Goal: Transaction & Acquisition: Register for event/course

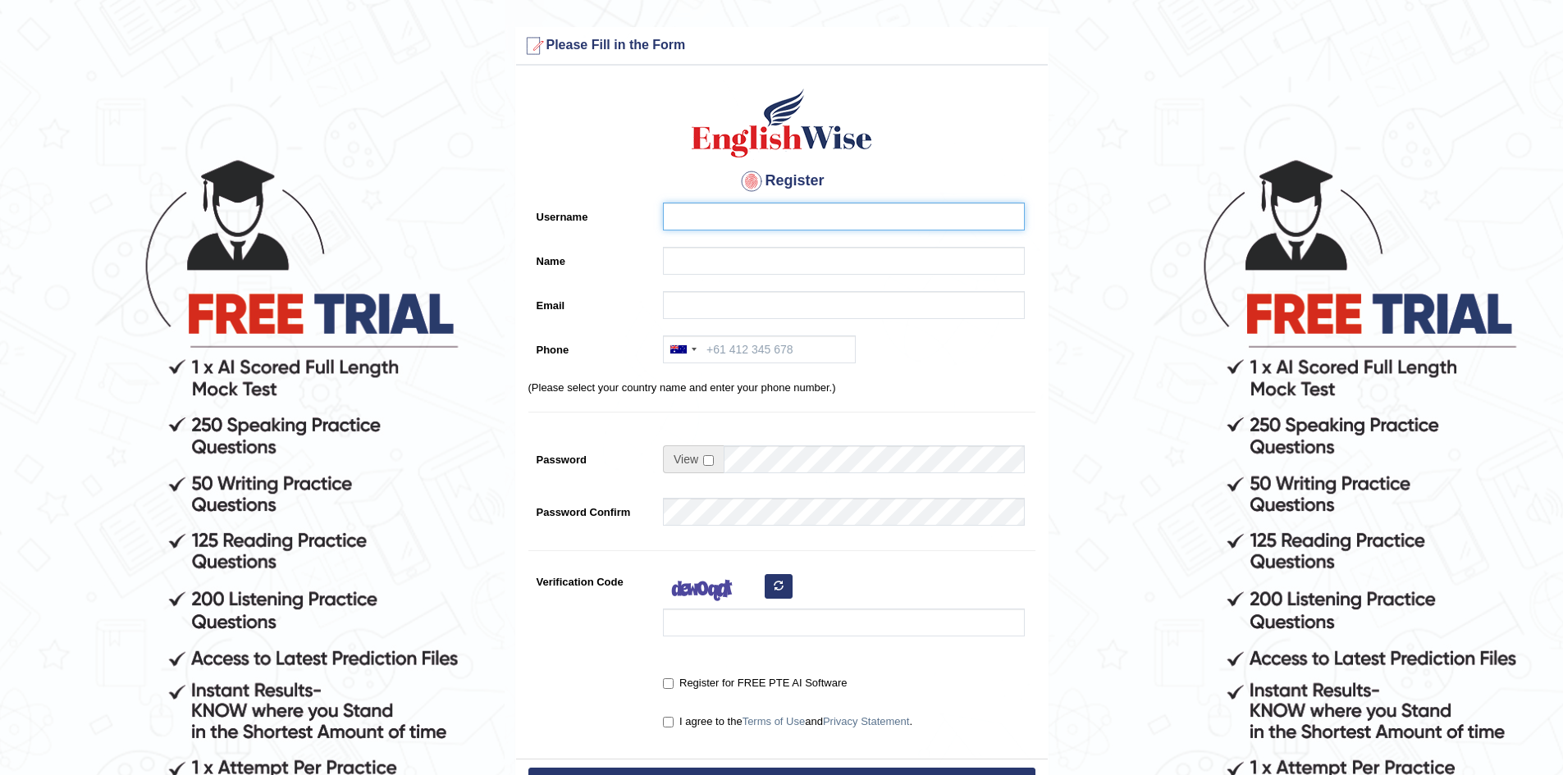
click at [686, 213] on input "Username" at bounding box center [844, 217] width 362 height 28
type input "S"
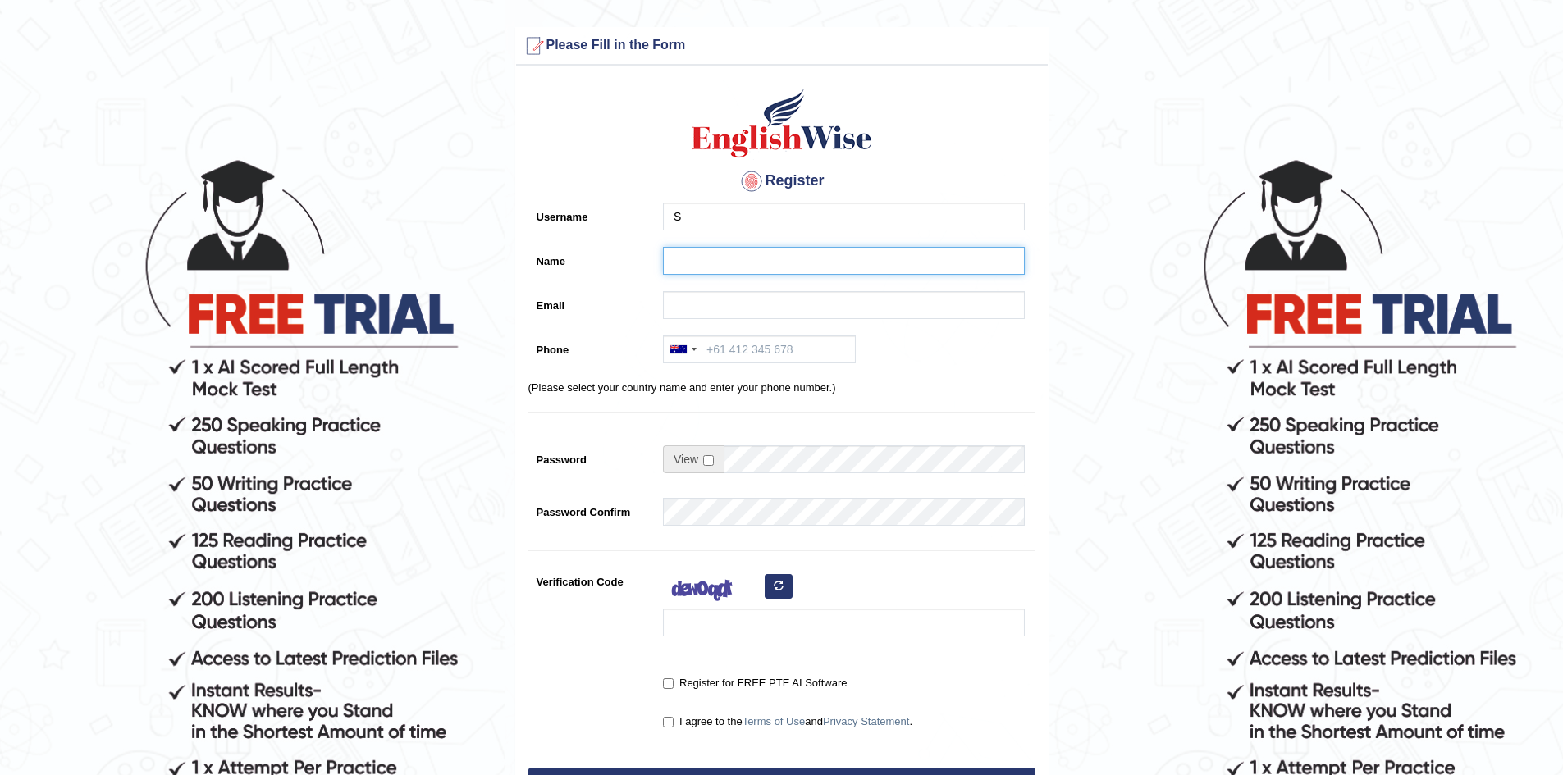
click at [672, 254] on input "Name" at bounding box center [844, 261] width 362 height 28
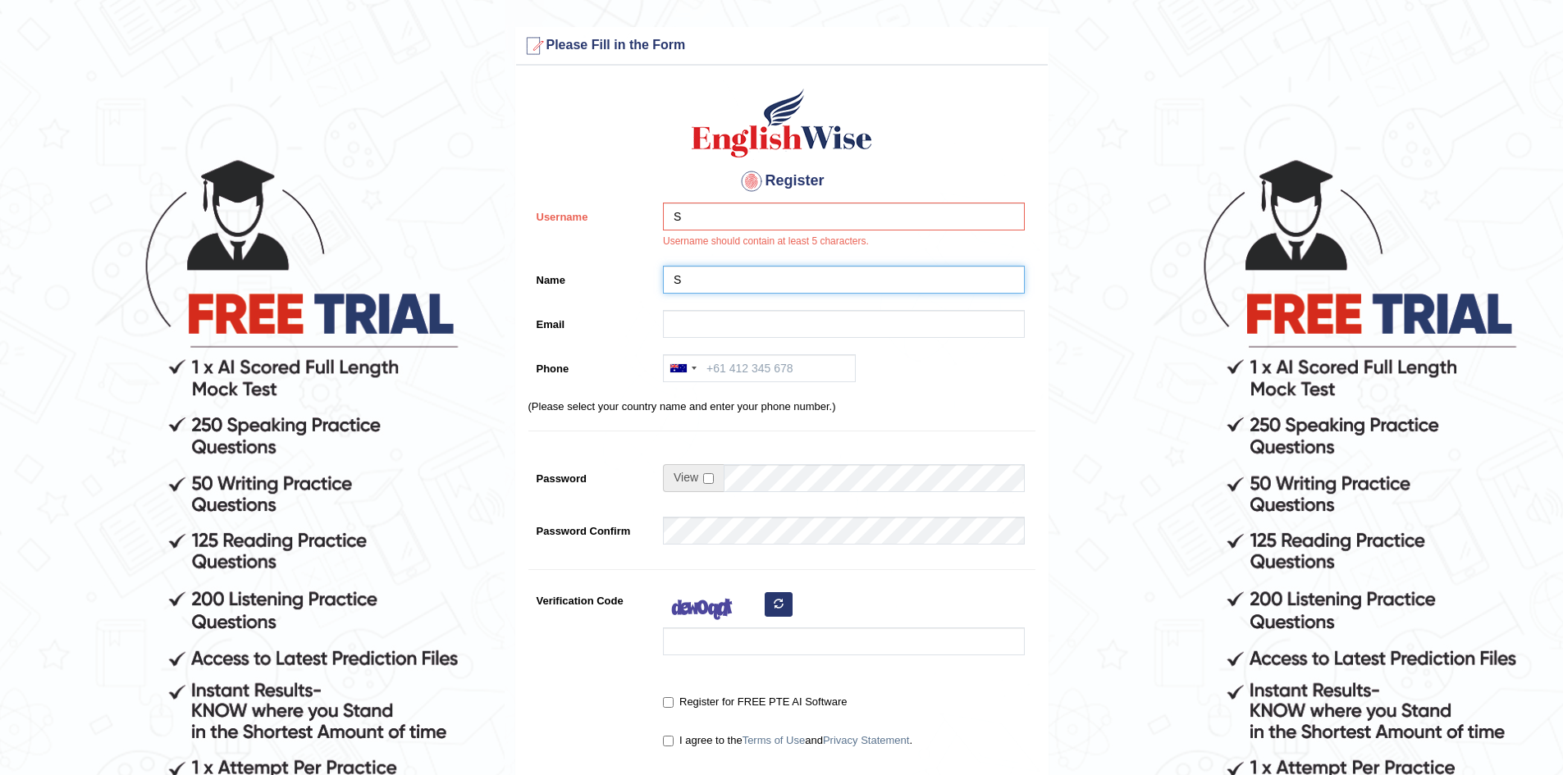
type input "S"
click at [688, 327] on input "Email" at bounding box center [844, 324] width 362 height 28
click at [707, 210] on input "S" at bounding box center [844, 217] width 362 height 28
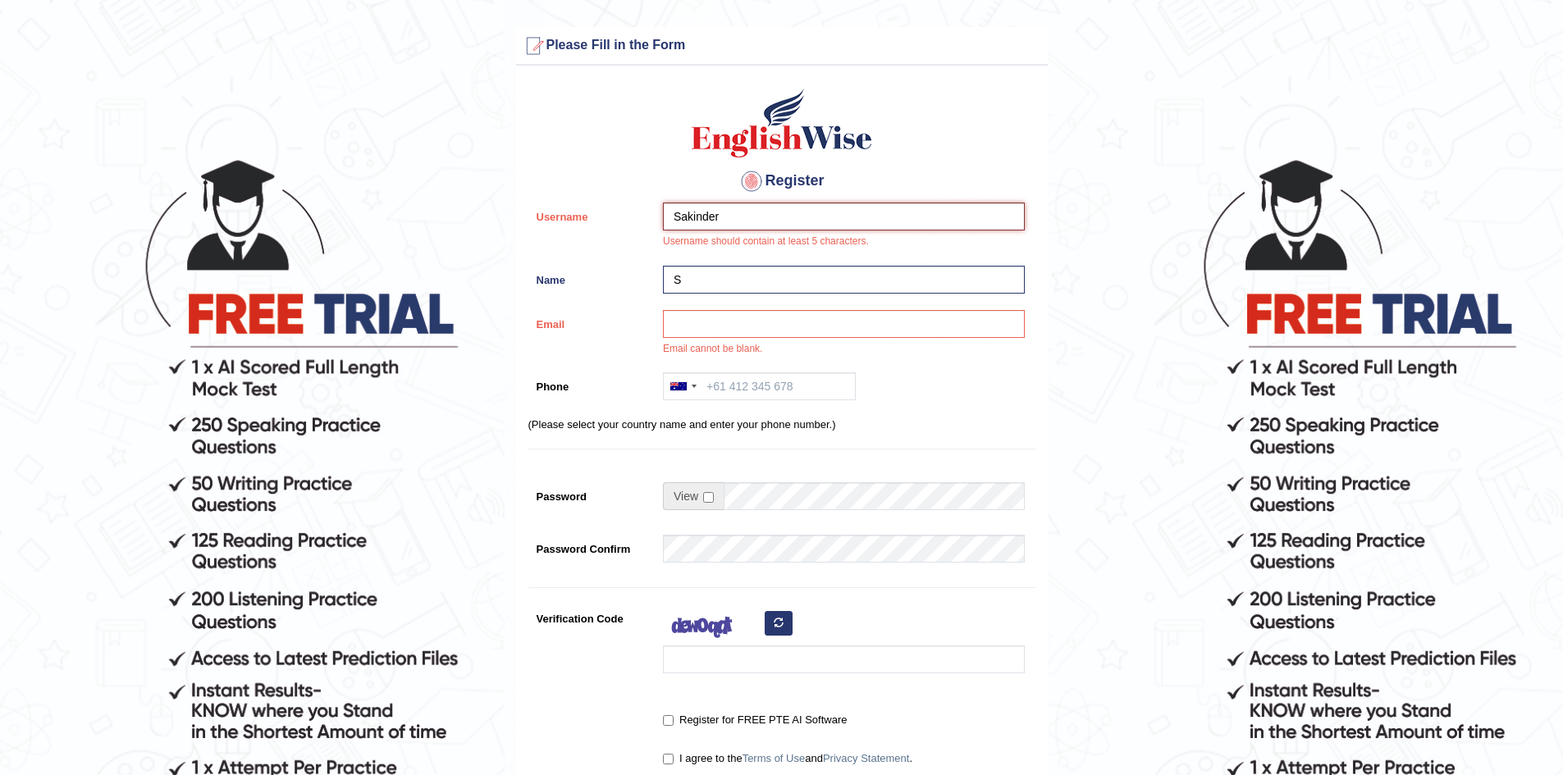
type input "Sakinder"
click at [704, 322] on input "Email" at bounding box center [844, 324] width 362 height 28
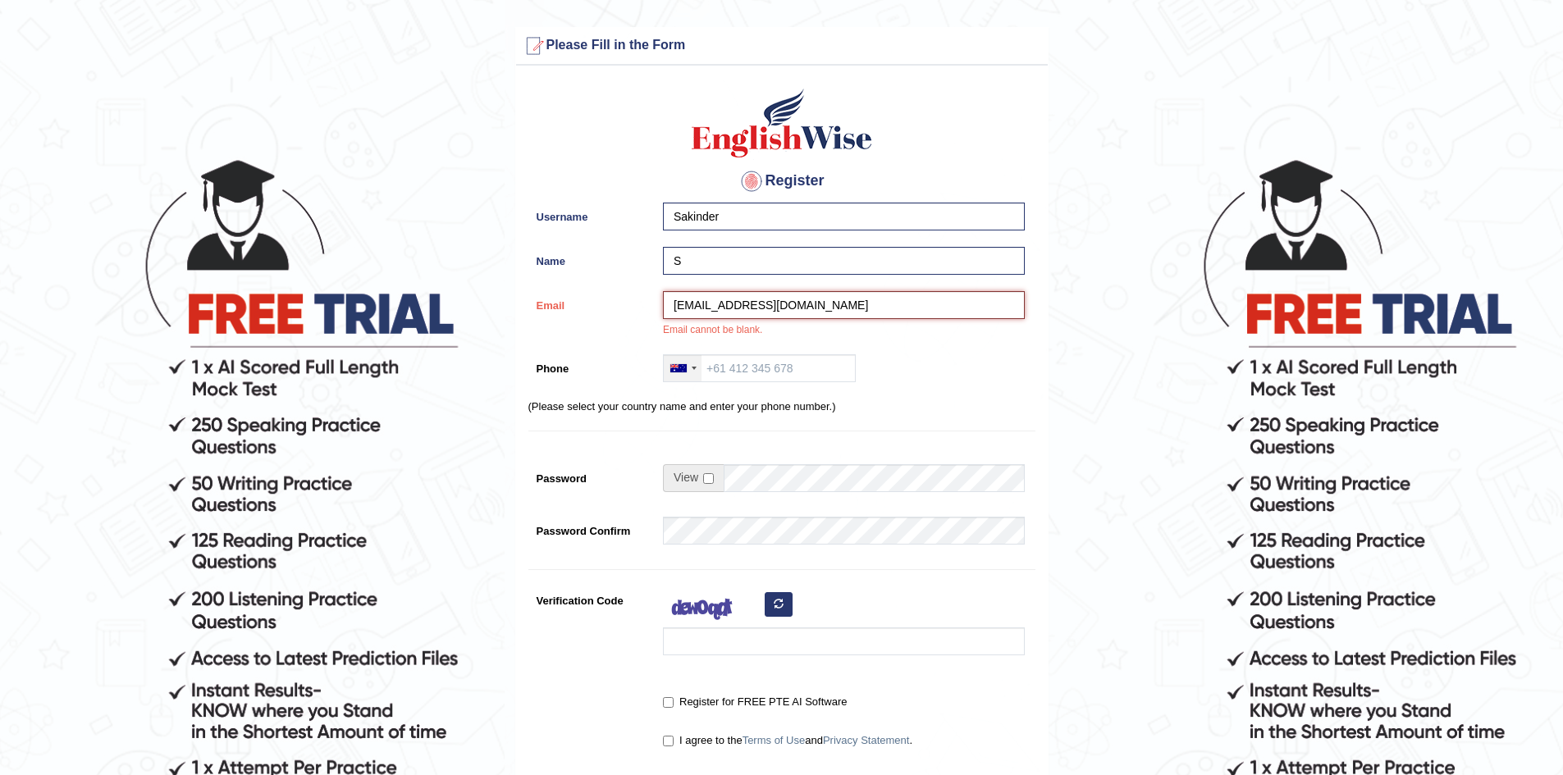
type input "kaursakinder1972@gmail.com"
click at [688, 370] on div at bounding box center [683, 368] width 38 height 26
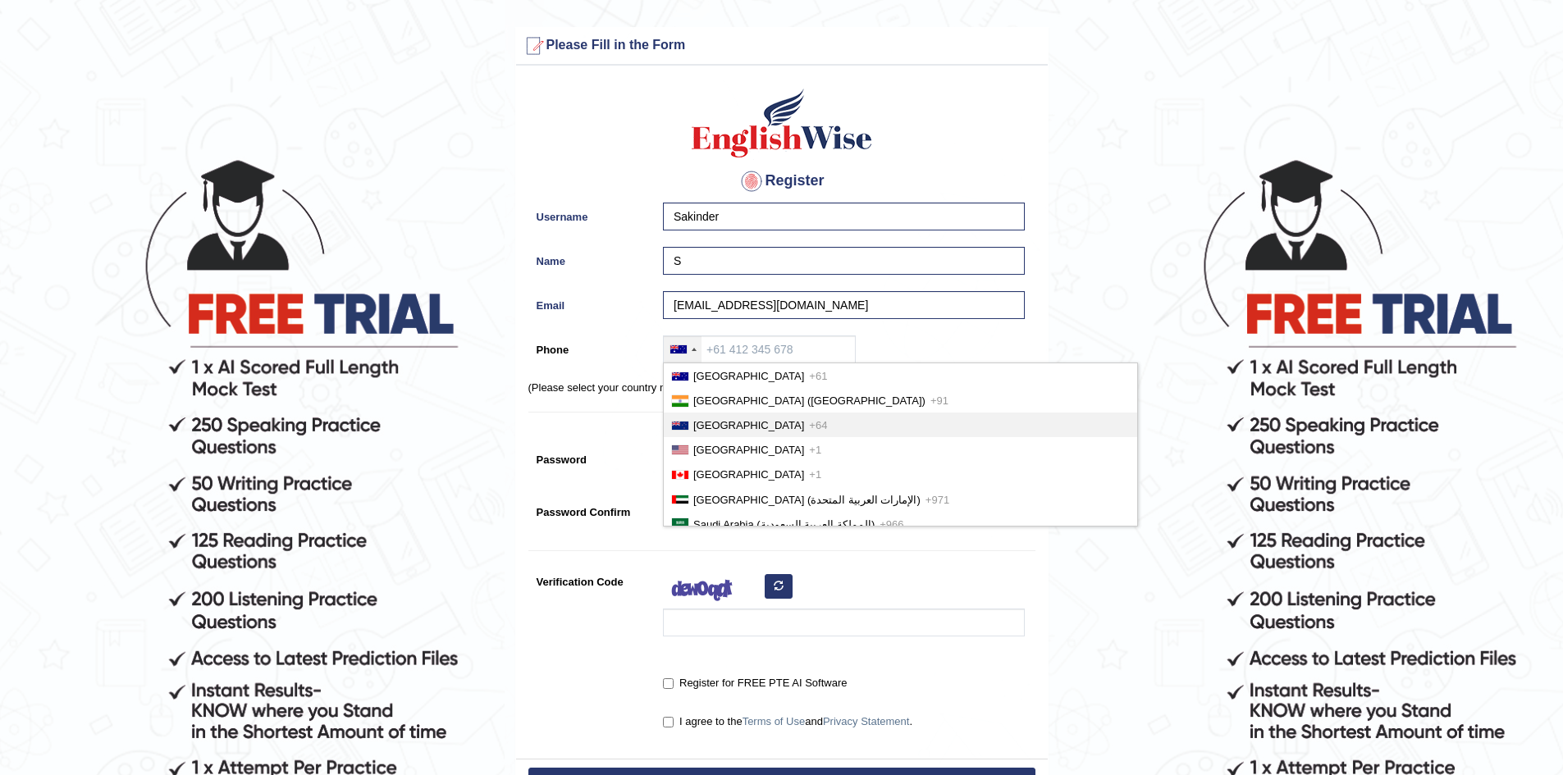
click at [729, 415] on li "New Zealand +64" at bounding box center [900, 425] width 473 height 25
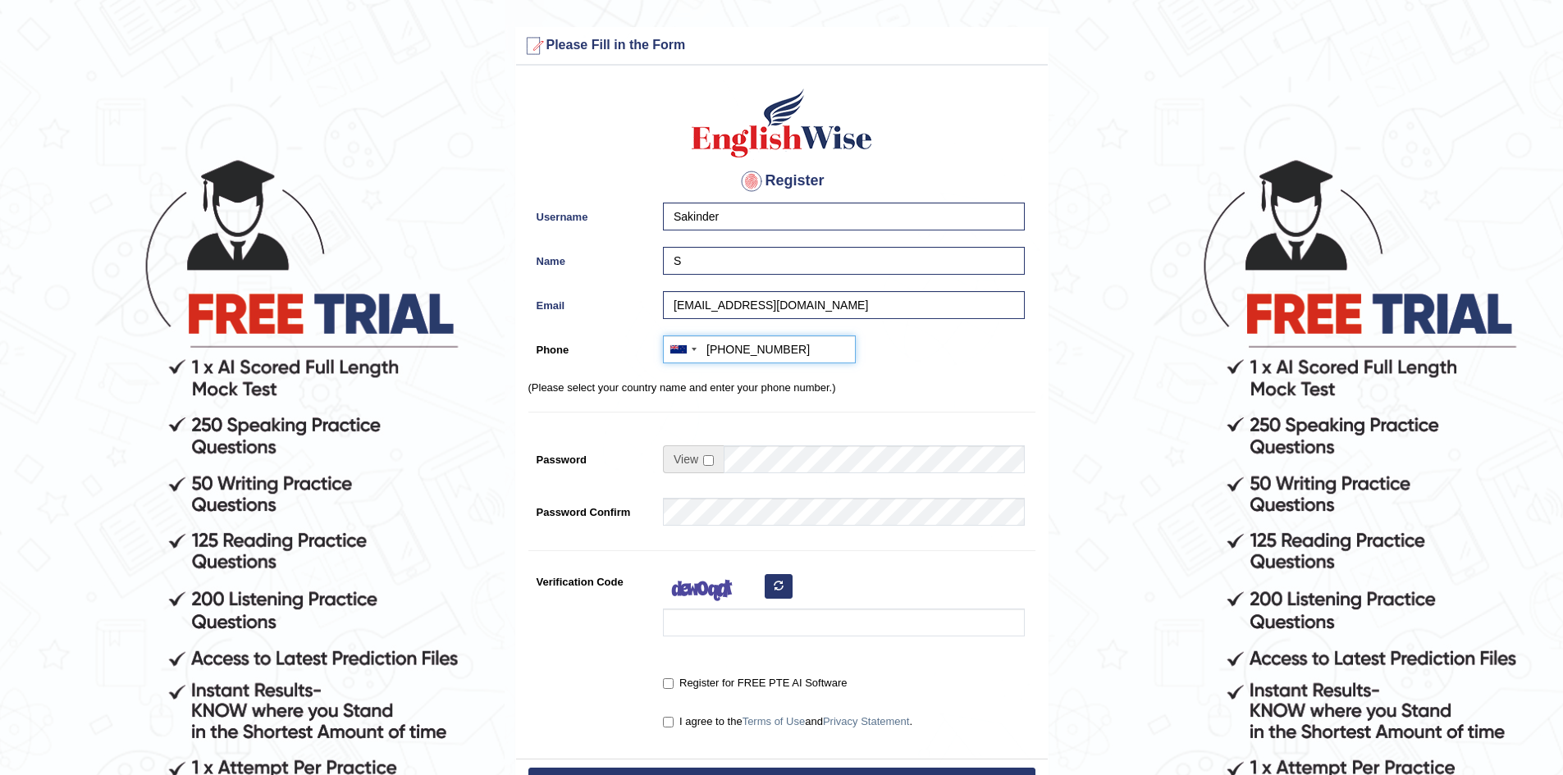
type input "+64204956755"
click at [712, 461] on input "checkbox" at bounding box center [708, 460] width 11 height 11
checkbox input "true"
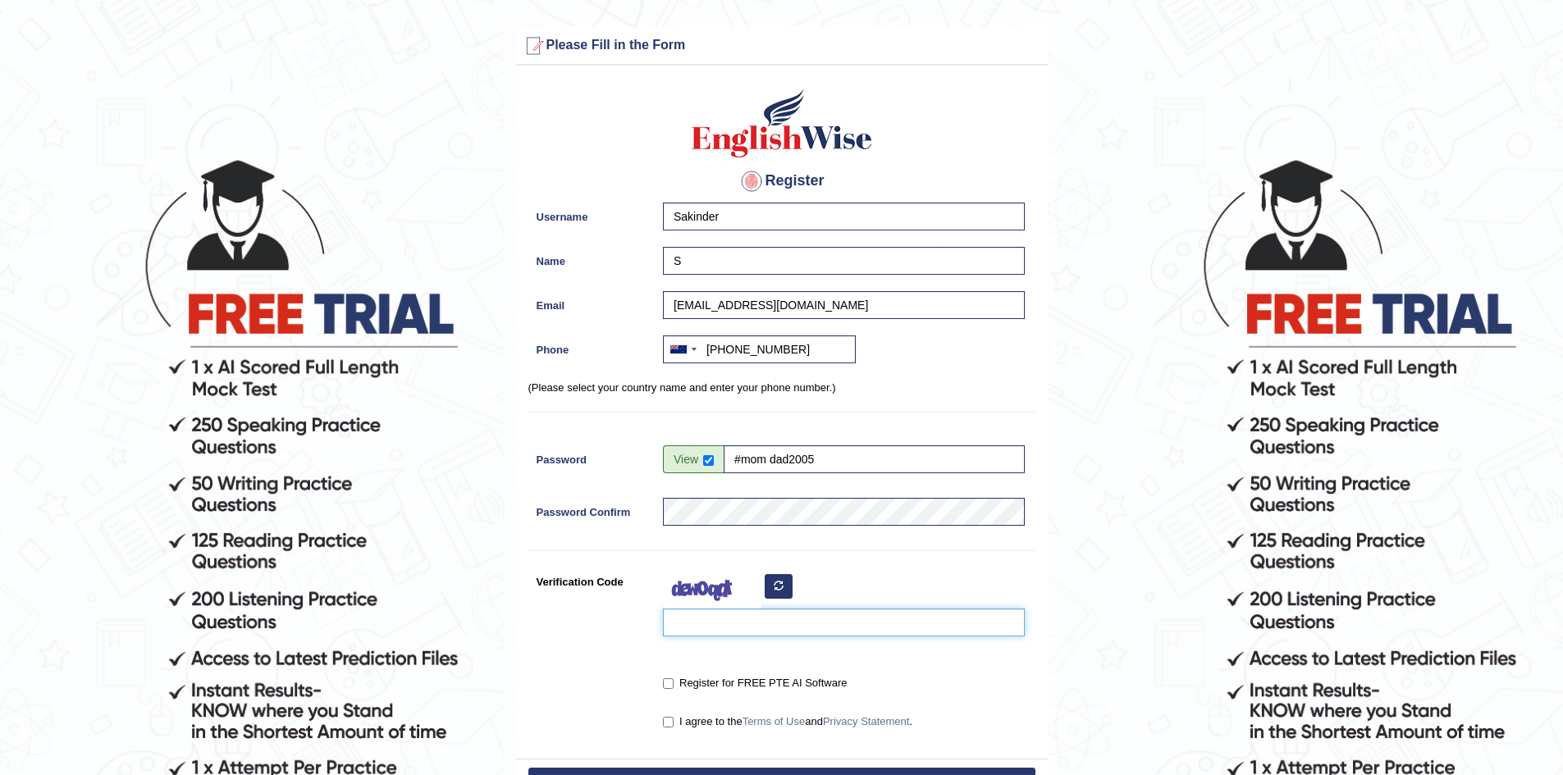
click at [749, 615] on input "Verification Code" at bounding box center [844, 623] width 362 height 28
type input "c"
type input "exVagth"
click at [671, 685] on input "Register for FREE PTE AI Software" at bounding box center [668, 684] width 11 height 11
checkbox input "true"
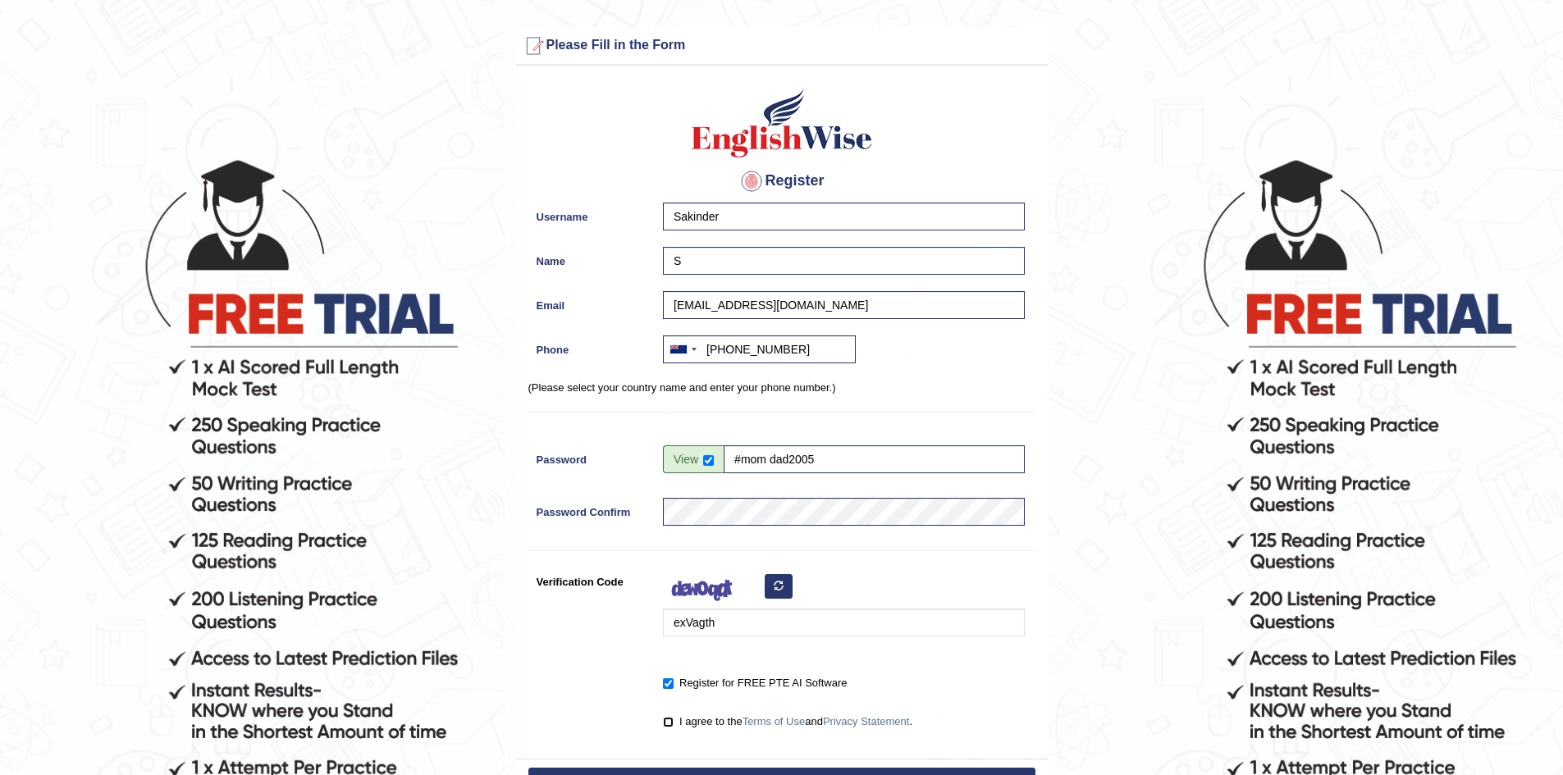
click at [667, 725] on input "I agree to the Terms of Use and Privacy Statement ." at bounding box center [668, 722] width 11 height 11
checkbox input "true"
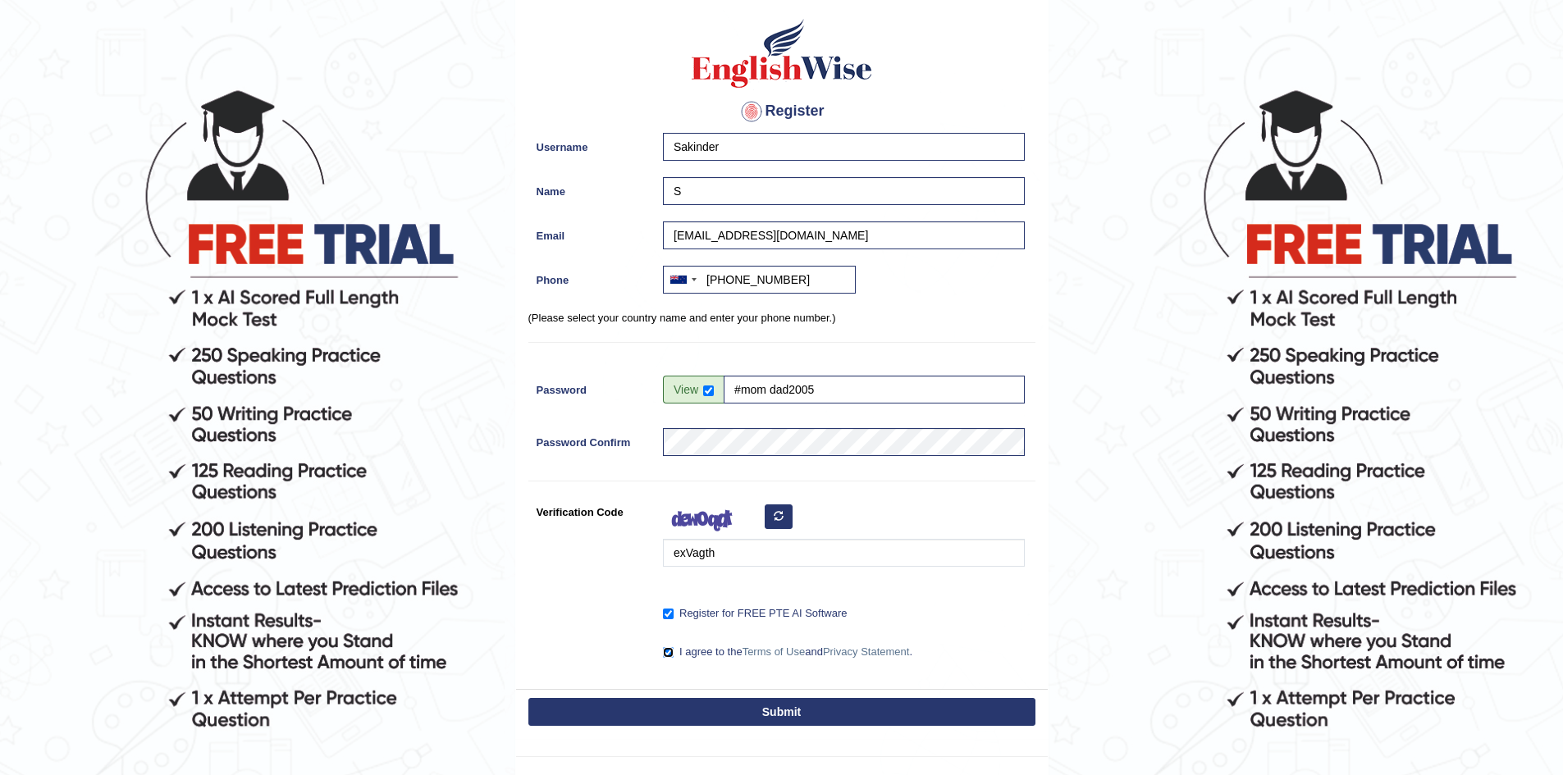
scroll to position [187, 0]
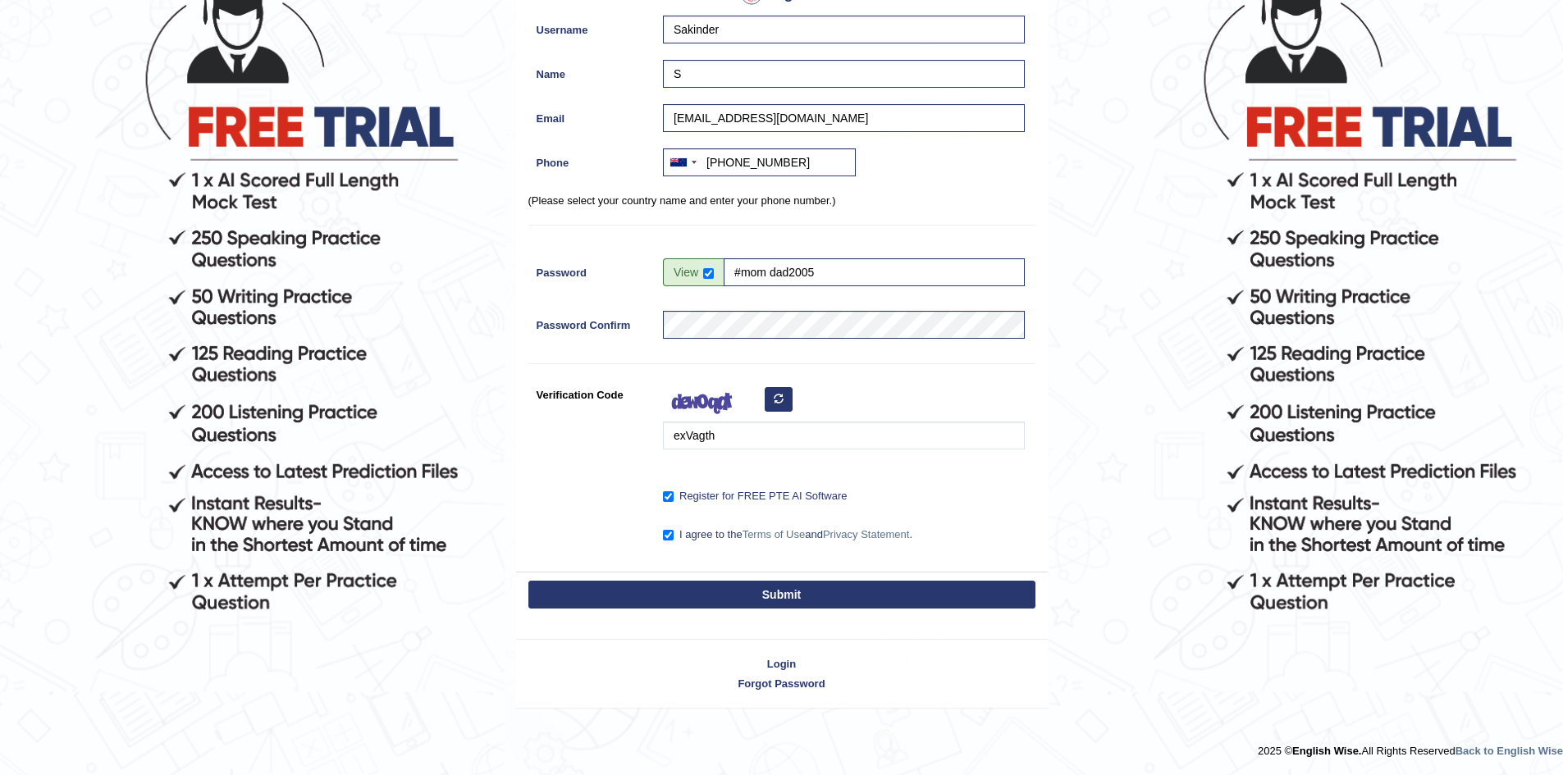
click at [728, 598] on button "Submit" at bounding box center [781, 595] width 507 height 28
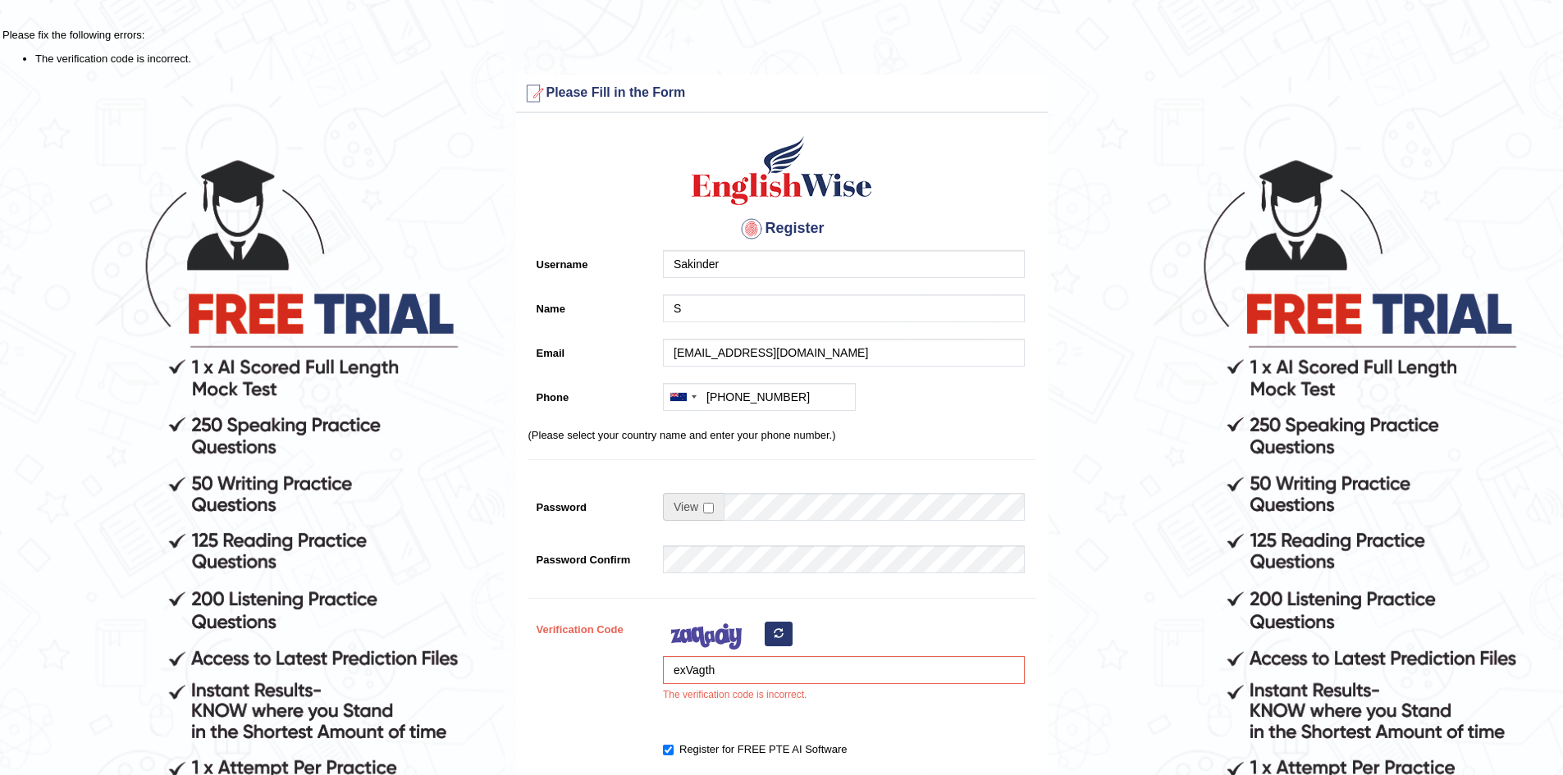
click at [792, 643] on button "button" at bounding box center [779, 634] width 28 height 25
click at [748, 671] on input "exVagth" at bounding box center [844, 670] width 362 height 28
type input "e"
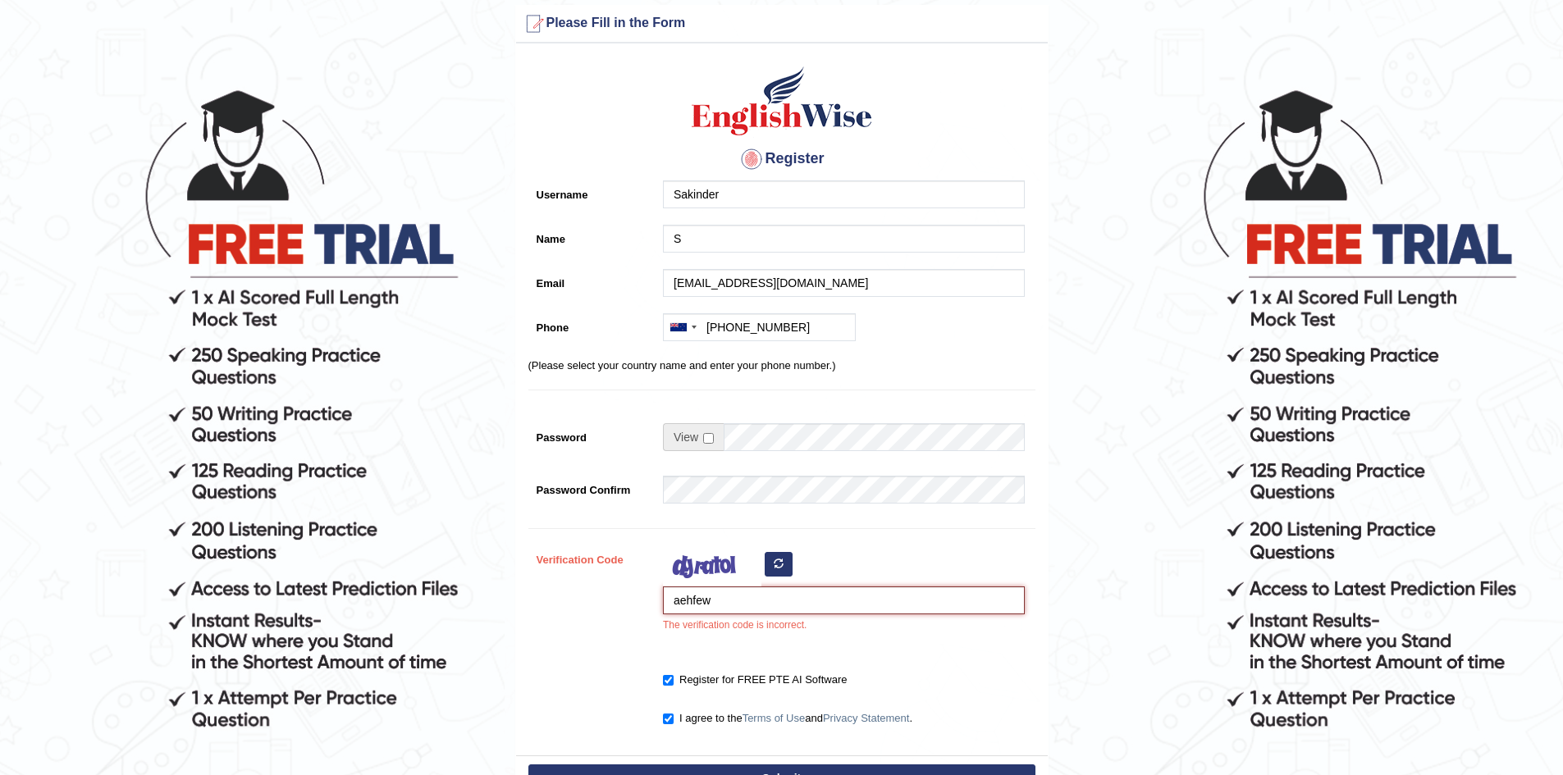
scroll to position [164, 0]
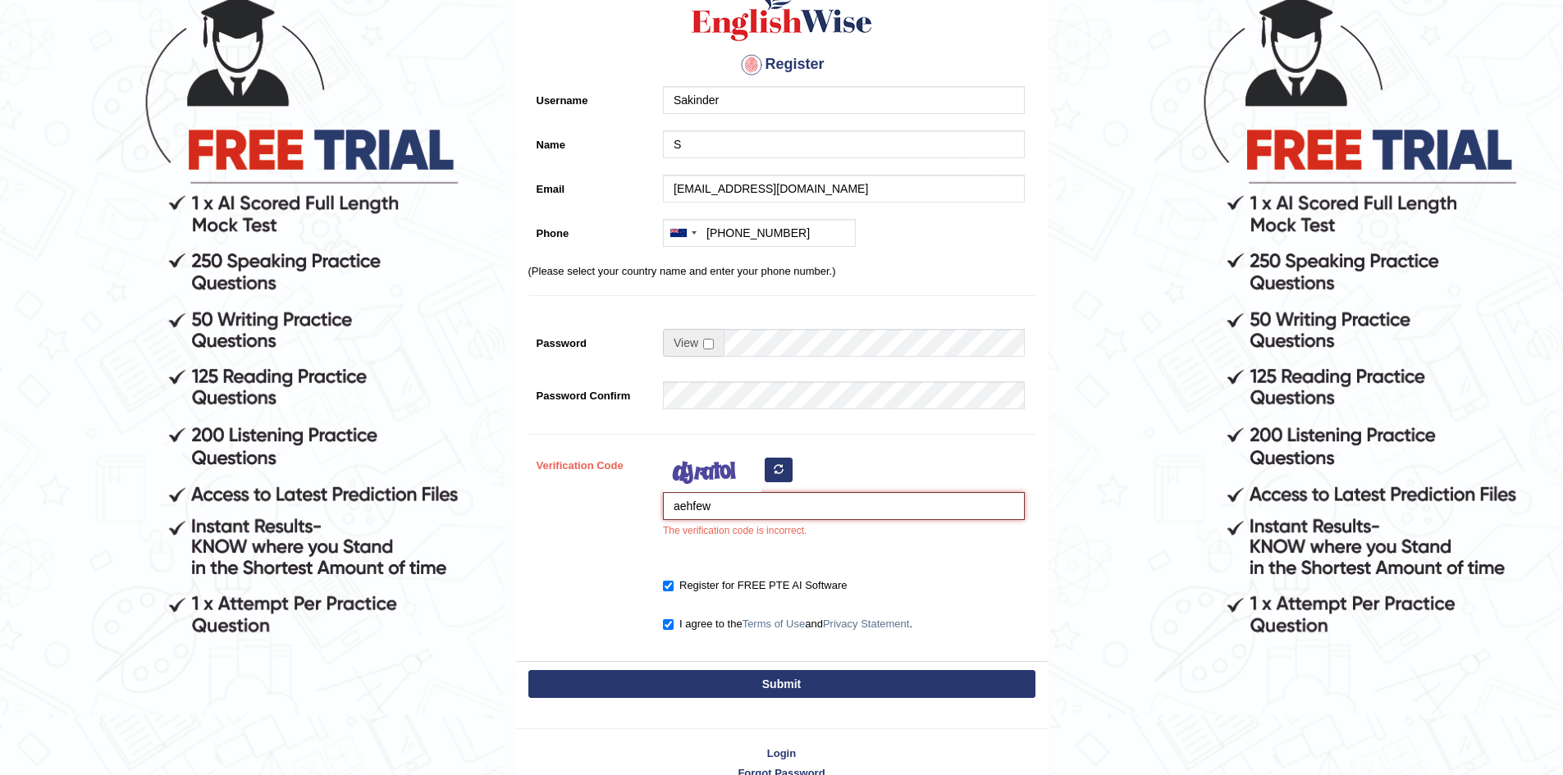
type input "aehfew"
click at [669, 685] on button "Submit" at bounding box center [781, 684] width 507 height 28
type input "+64204956755"
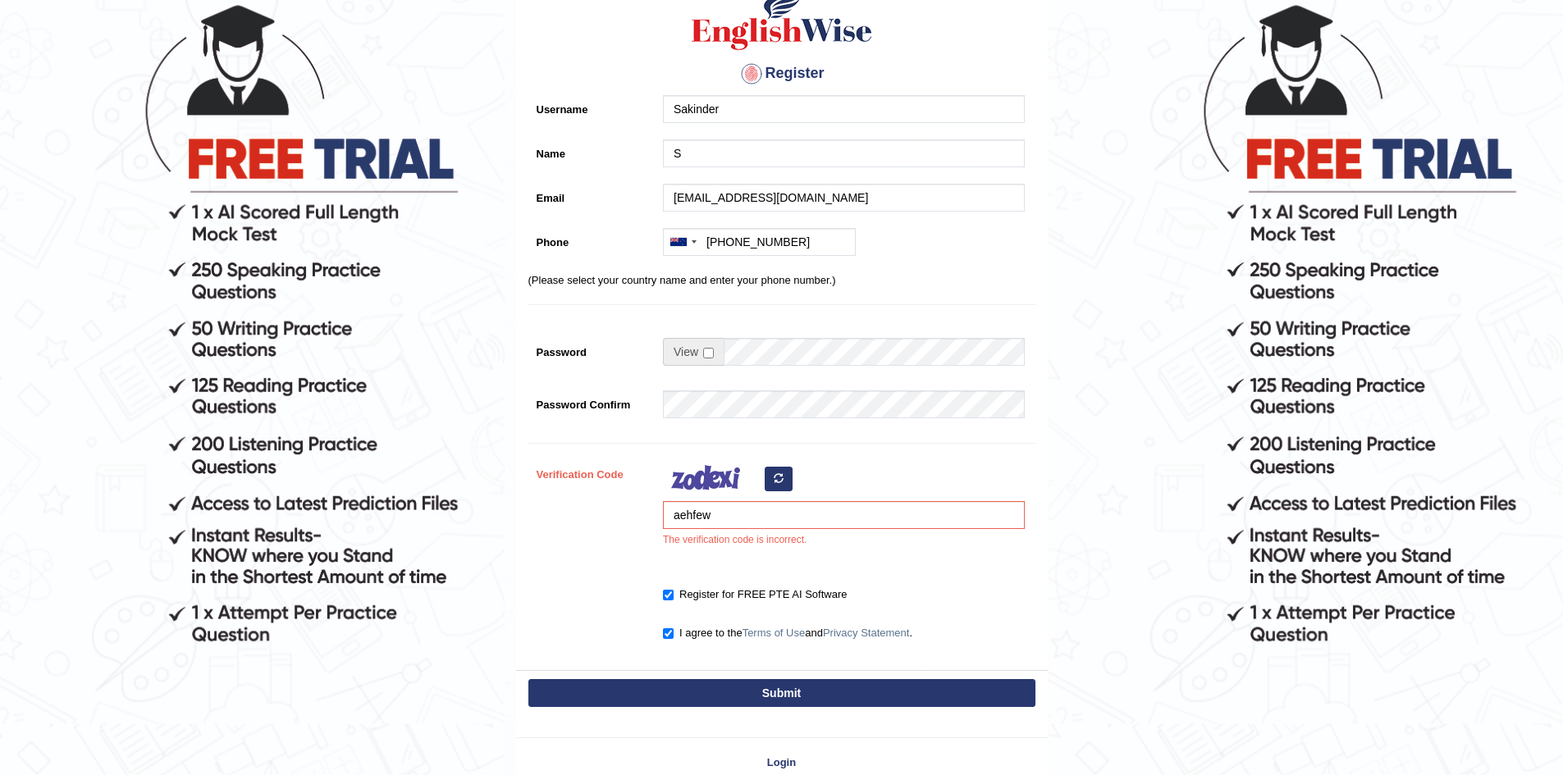
scroll to position [164, 0]
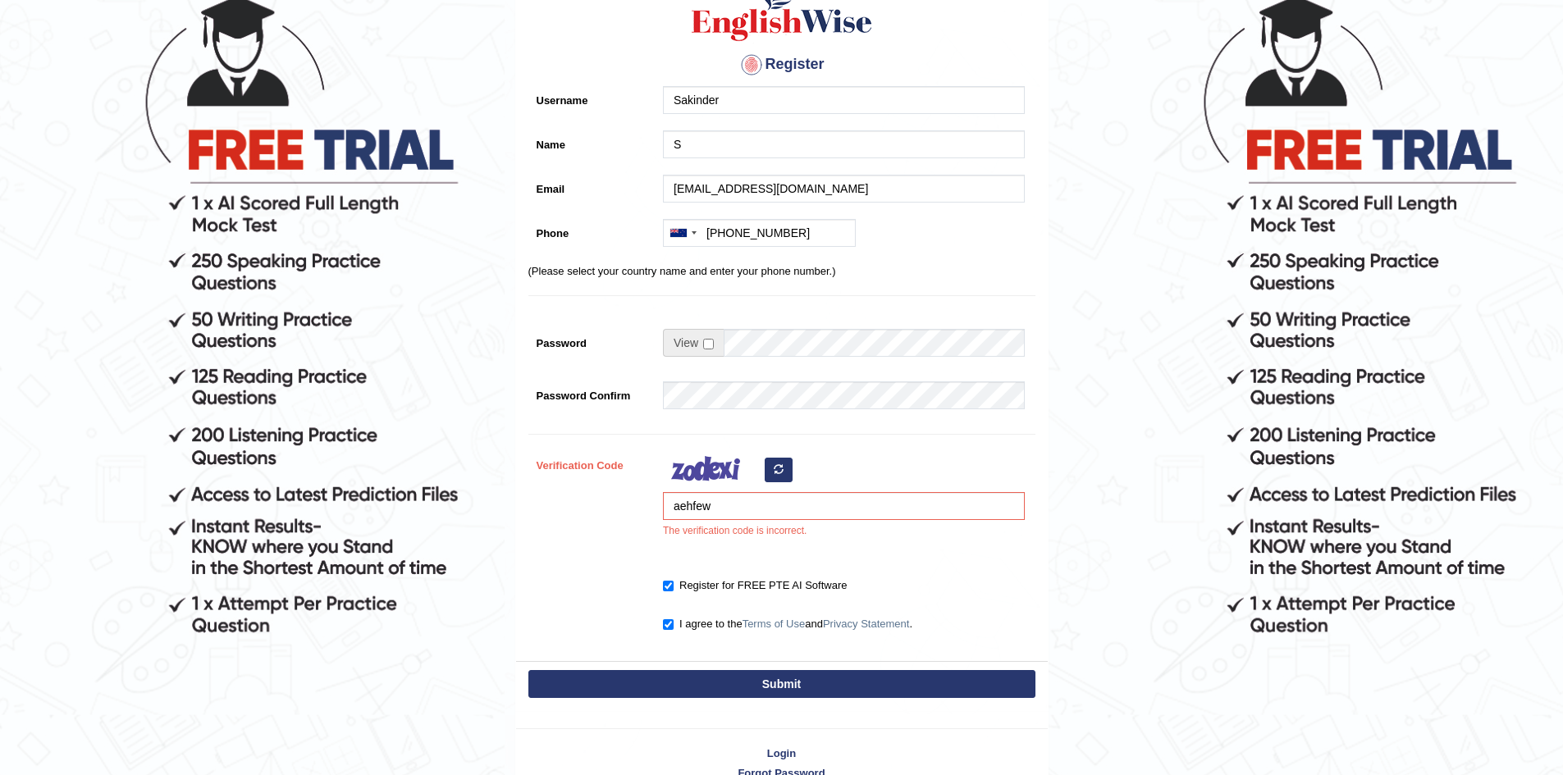
click at [777, 475] on button "button" at bounding box center [779, 470] width 28 height 25
click at [776, 471] on div "aehfew The verification code is incorrect." at bounding box center [840, 499] width 370 height 96
click at [716, 507] on input "aehfew" at bounding box center [844, 506] width 362 height 28
click at [776, 474] on icon "button" at bounding box center [779, 469] width 10 height 10
click at [766, 510] on input "aehfew" at bounding box center [844, 506] width 362 height 28
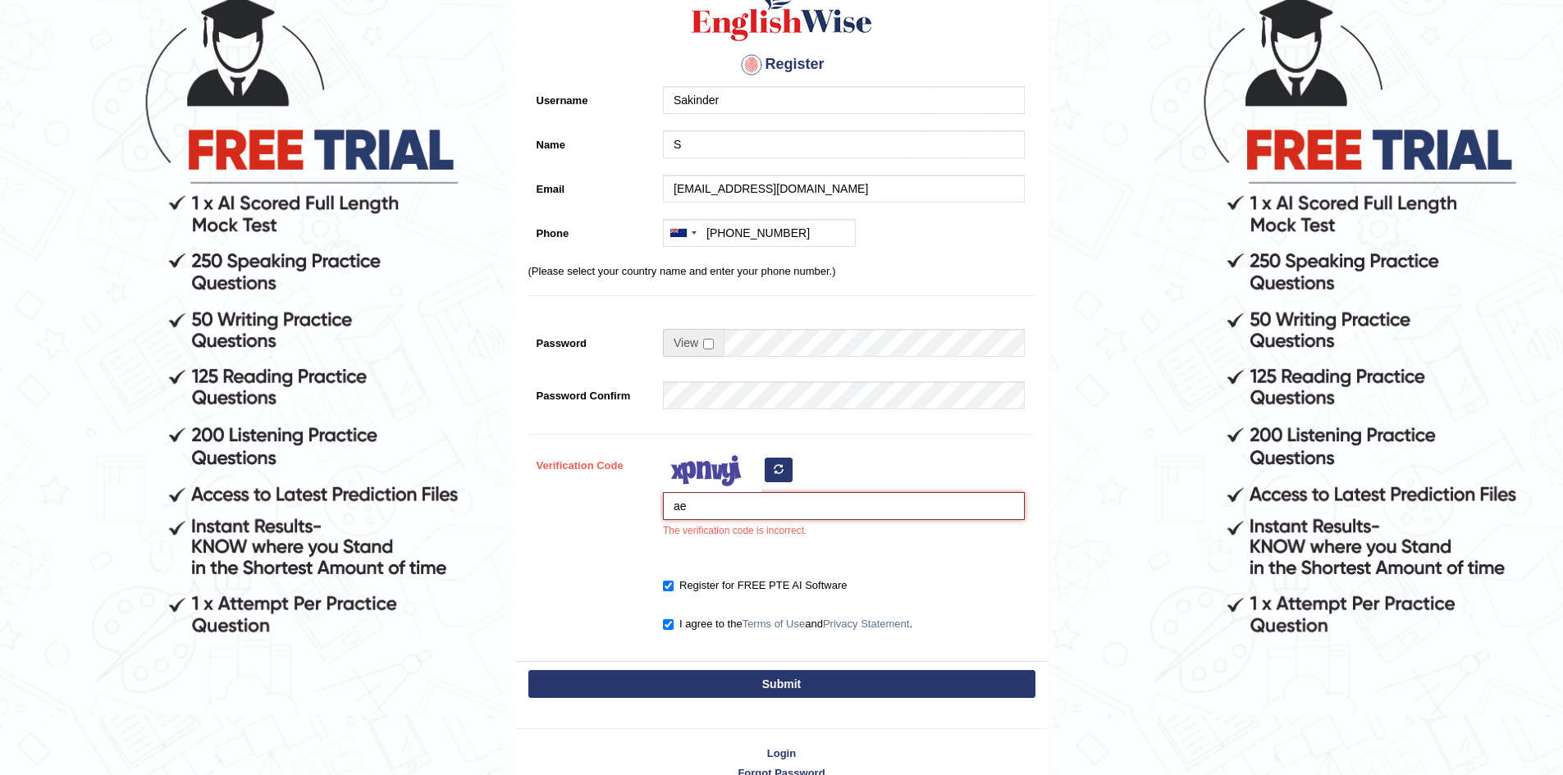
type input "a"
type input "begkub"
click at [803, 682] on button "Submit" at bounding box center [781, 684] width 507 height 28
type input "+64204956755"
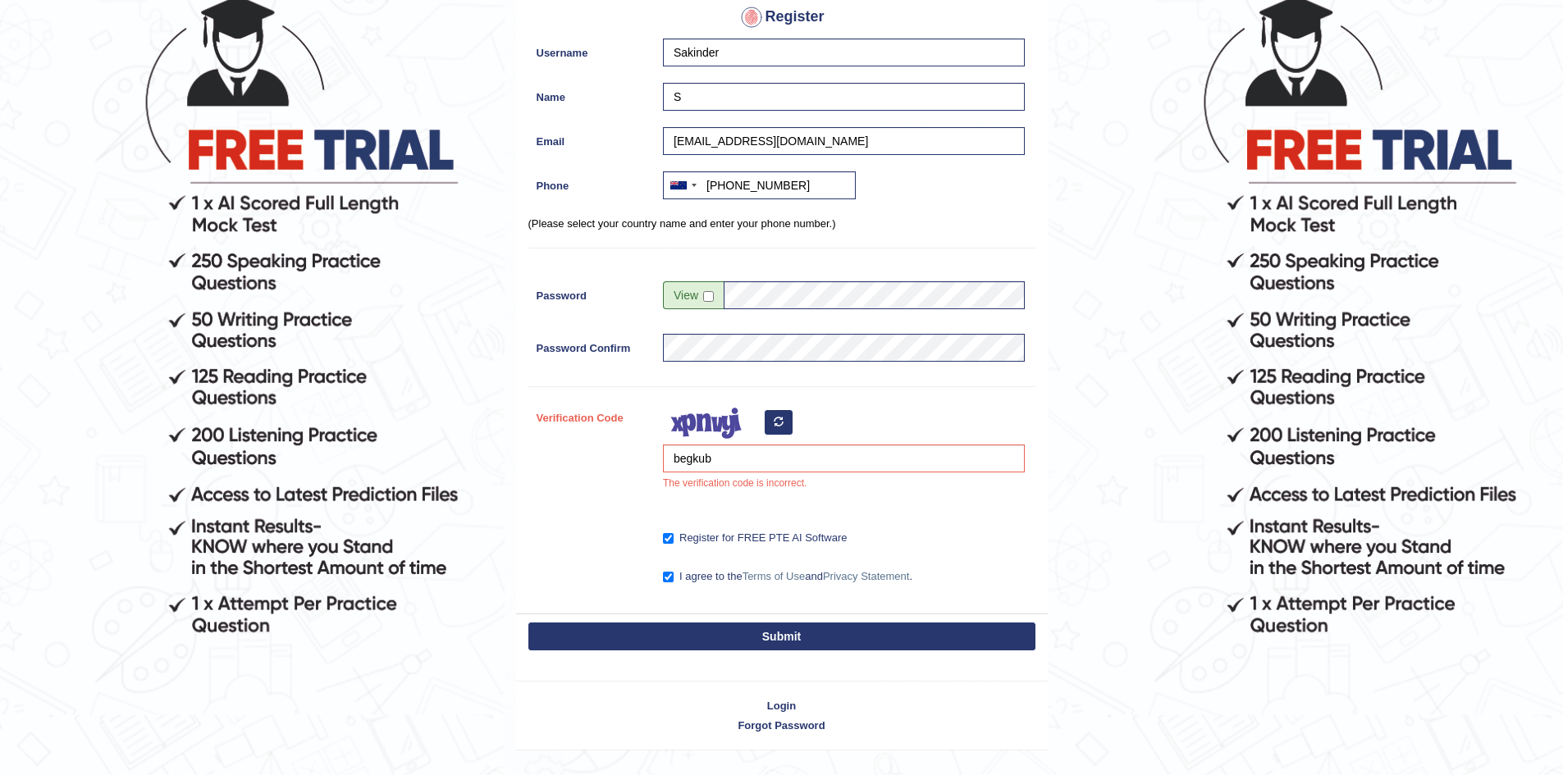
scroll to position [117, 0]
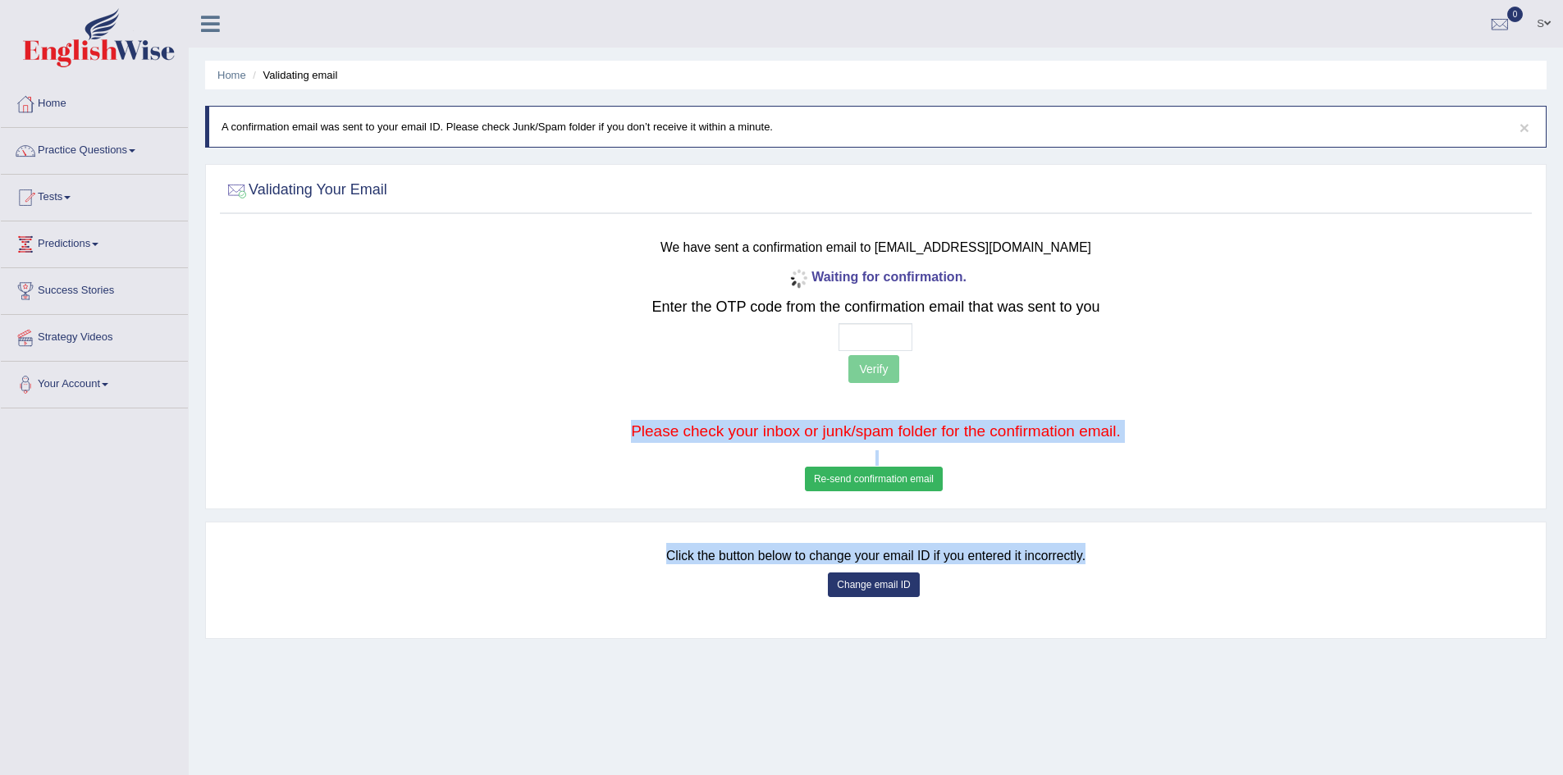
drag, startPoint x: 629, startPoint y: 428, endPoint x: 1191, endPoint y: 548, distance: 574.7
click at [1191, 548] on div "Home Validating email × A confirmation email was sent to your email ID. Please …" at bounding box center [876, 410] width 1374 height 821
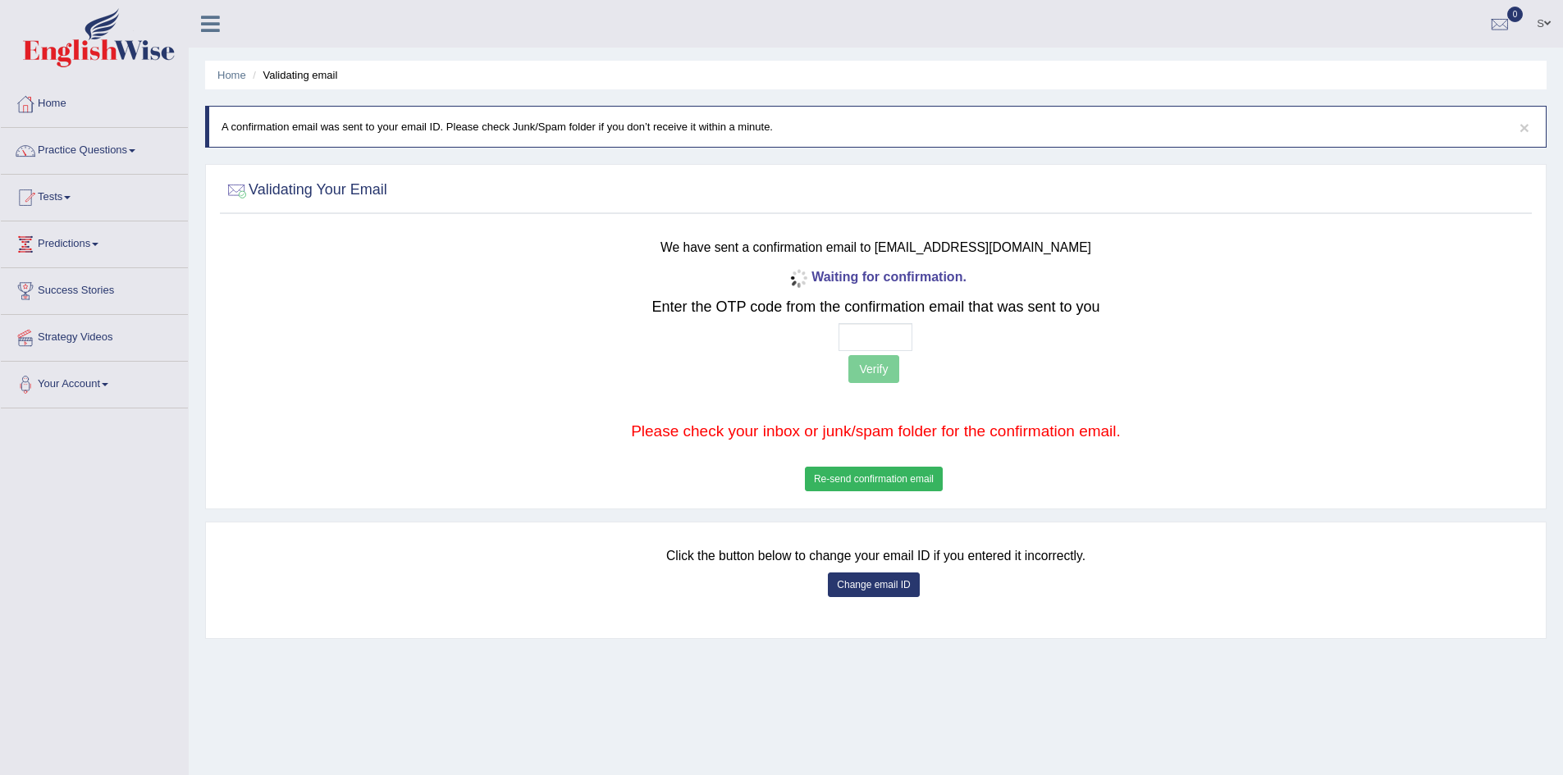
click at [1214, 402] on p at bounding box center [876, 404] width 1084 height 16
click at [894, 592] on button "Change email ID" at bounding box center [873, 585] width 91 height 25
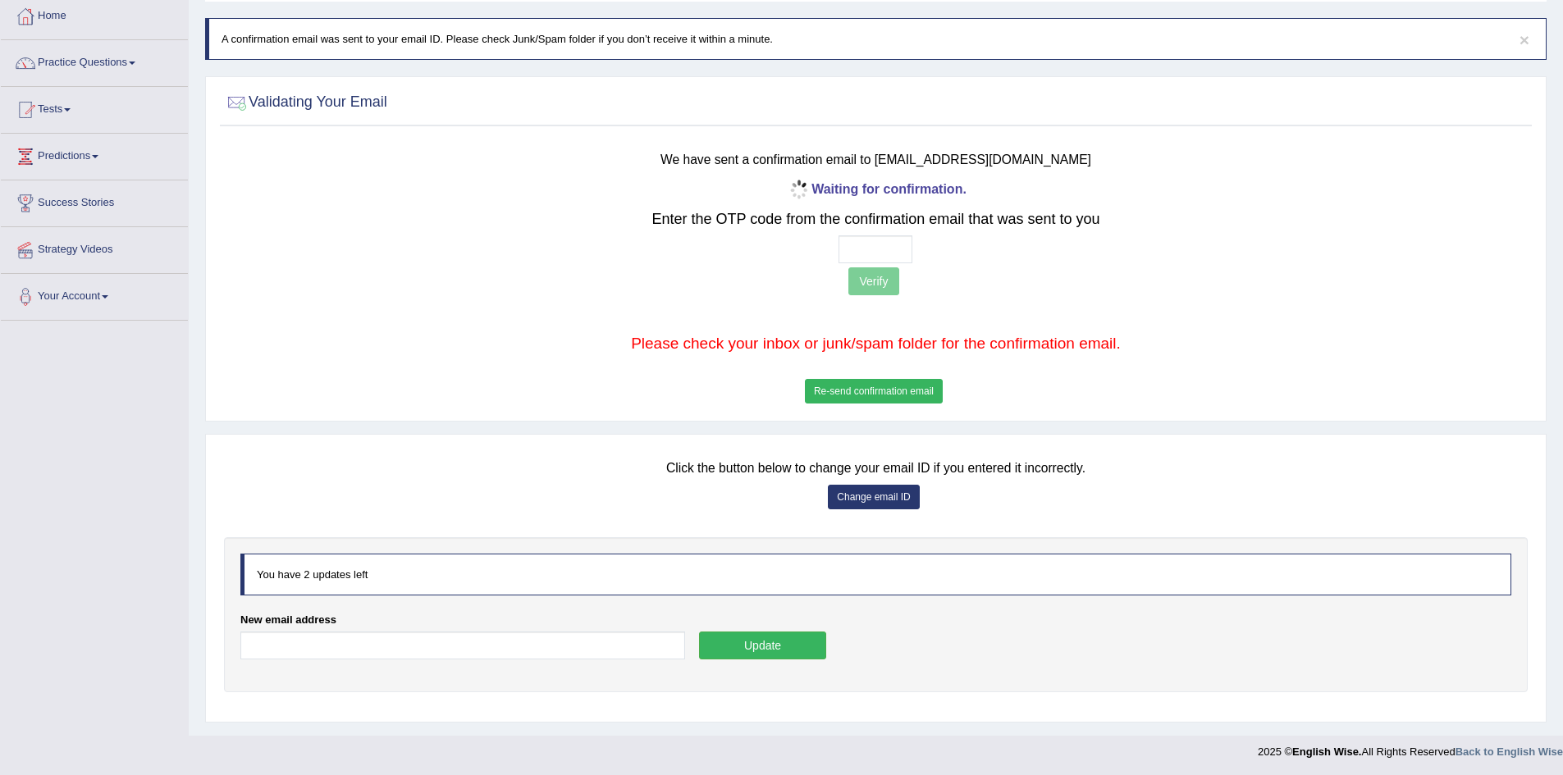
scroll to position [89, 0]
click at [392, 650] on input "New email address" at bounding box center [462, 644] width 445 height 28
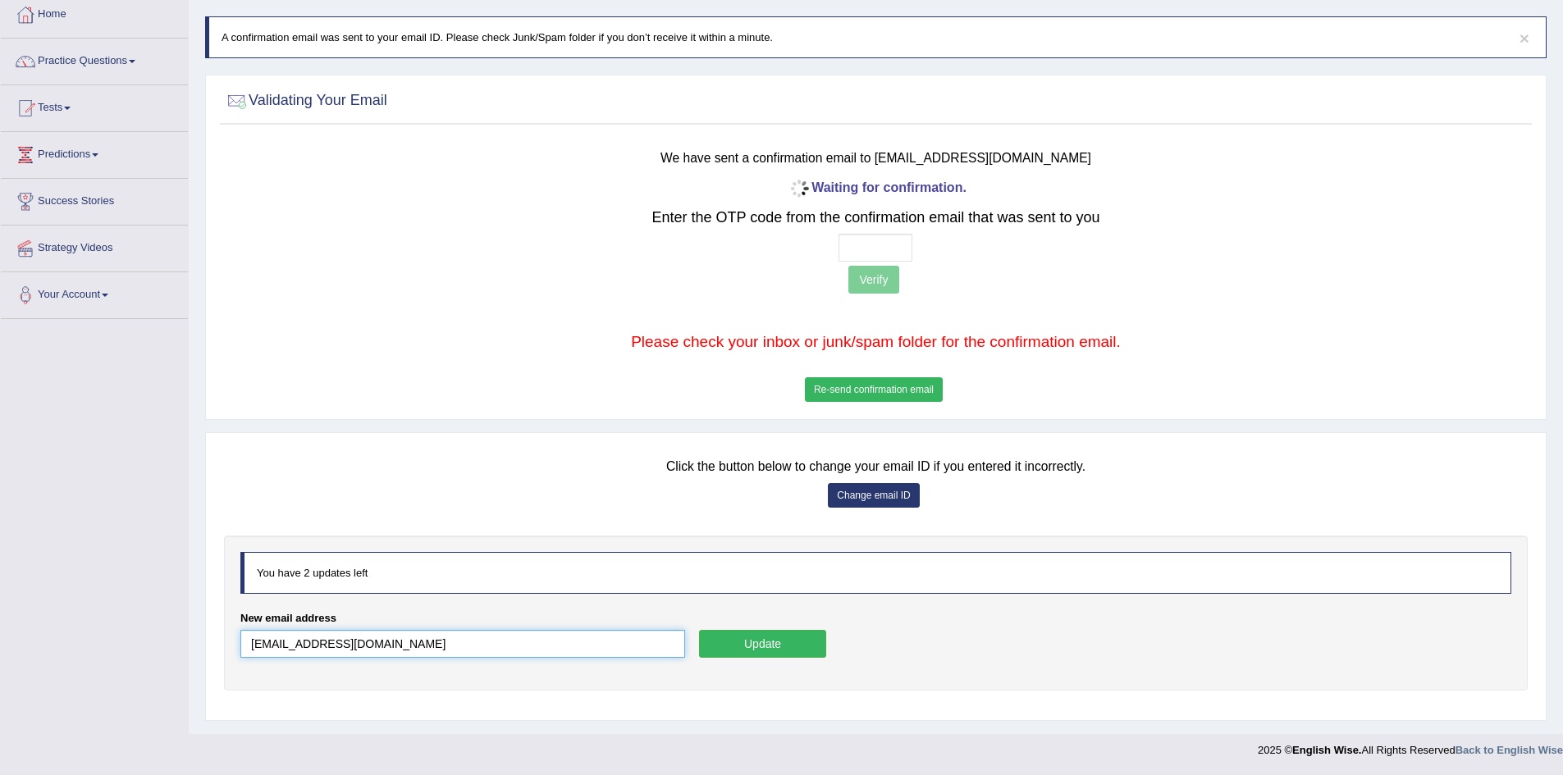
type input "kaursakinder72@gmail.com"
click at [735, 652] on button "Update" at bounding box center [762, 644] width 127 height 28
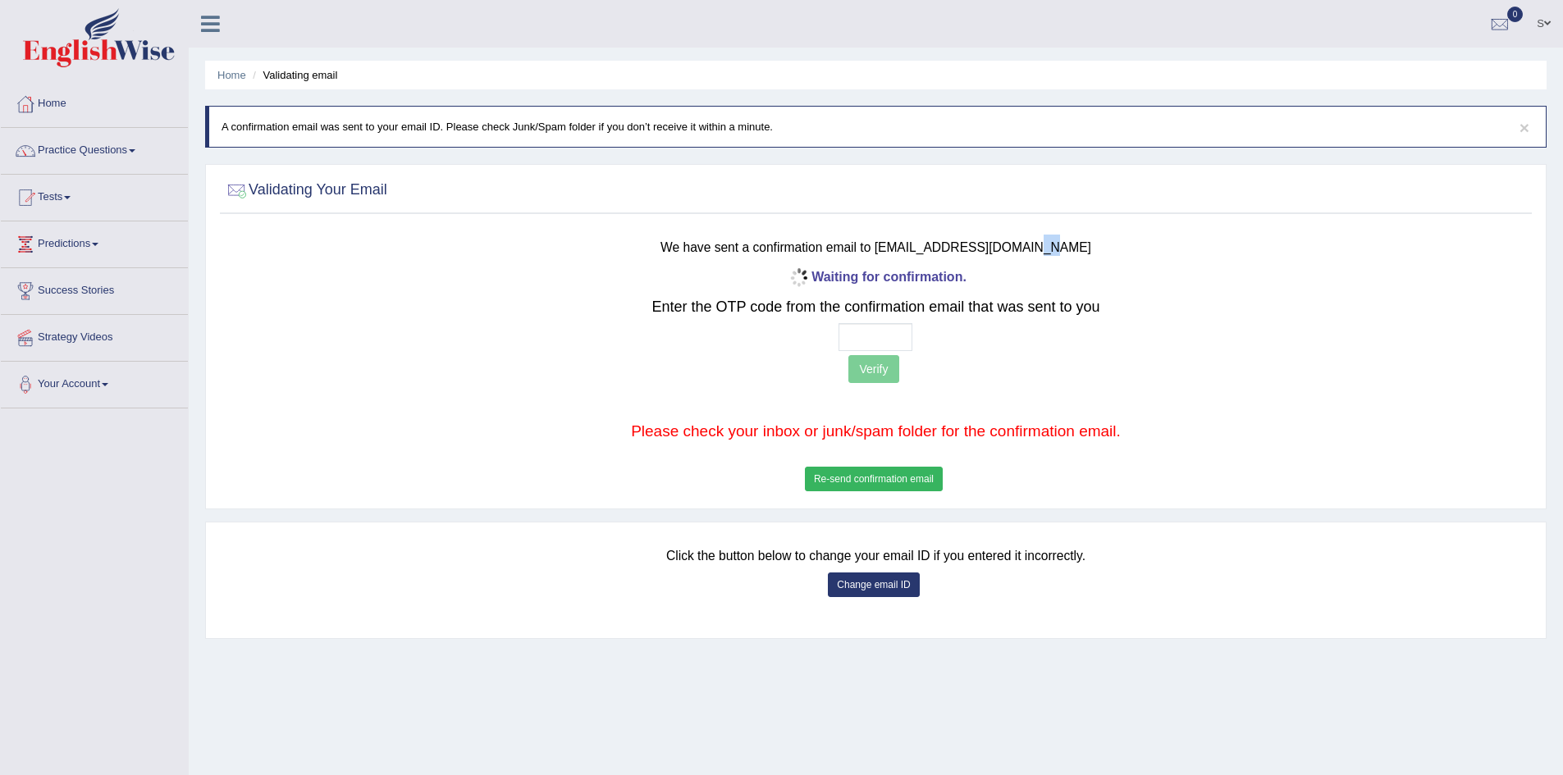
drag, startPoint x: 1068, startPoint y: 245, endPoint x: 1103, endPoint y: 217, distance: 45.5
click at [1103, 217] on div "Validating Your Email We have sent a confirmation email to [EMAIL_ADDRESS][DOMA…" at bounding box center [876, 336] width 1342 height 345
click at [894, 332] on input "text" at bounding box center [876, 337] width 74 height 28
type input "7 9 1 7"
click at [881, 375] on button "Verify" at bounding box center [873, 369] width 50 height 28
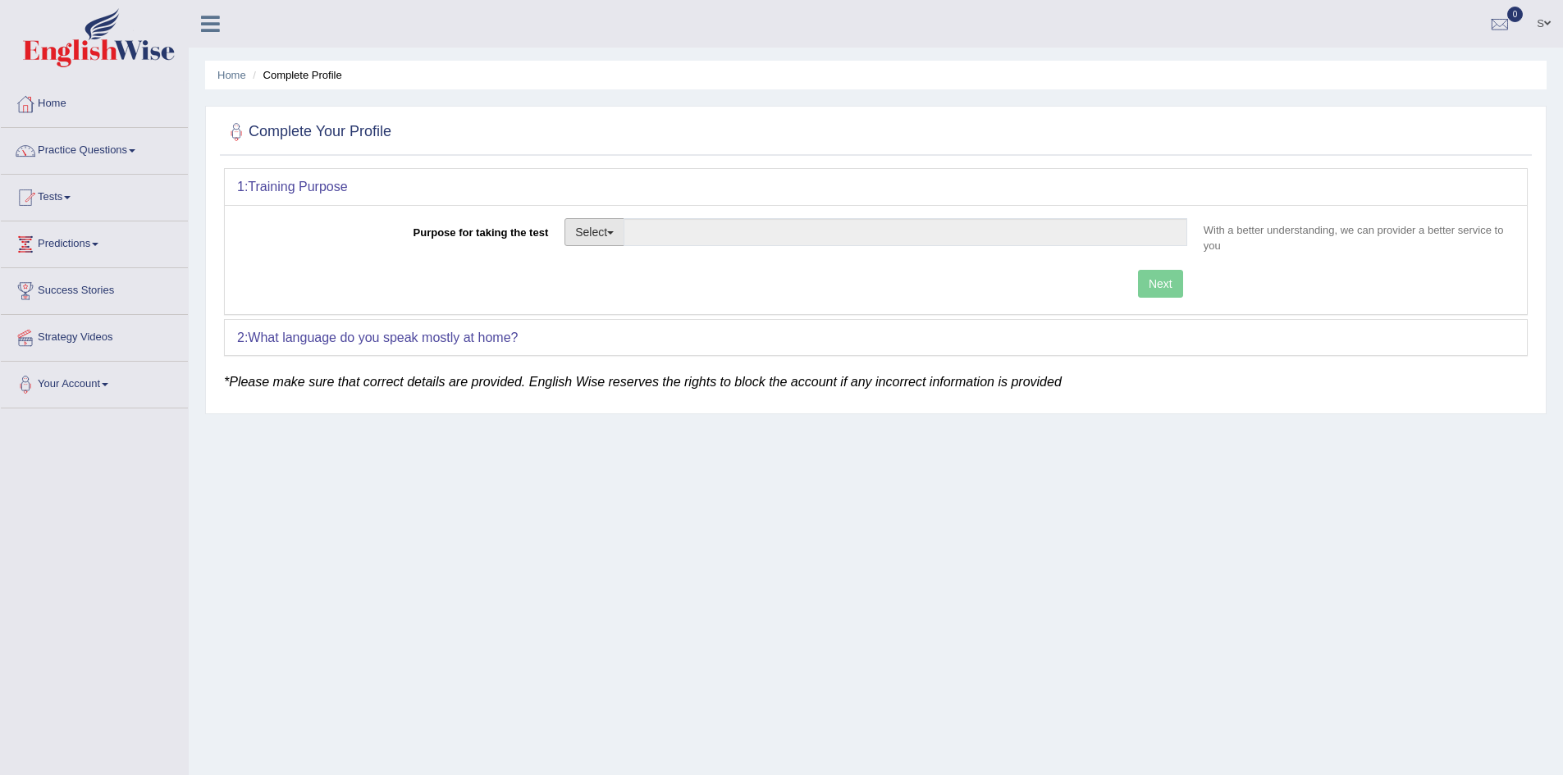
drag, startPoint x: 607, startPoint y: 208, endPoint x: 609, endPoint y: 244, distance: 35.3
click at [609, 242] on div "Purpose for taking the test Select Student Visa Permanent Residency Nursing Oth…" at bounding box center [876, 259] width 1302 height 109
click at [611, 240] on button "Select" at bounding box center [595, 232] width 60 height 28
click at [643, 285] on link "Permanent Residency" at bounding box center [638, 288] width 146 height 21
type input "Permanent Residency"
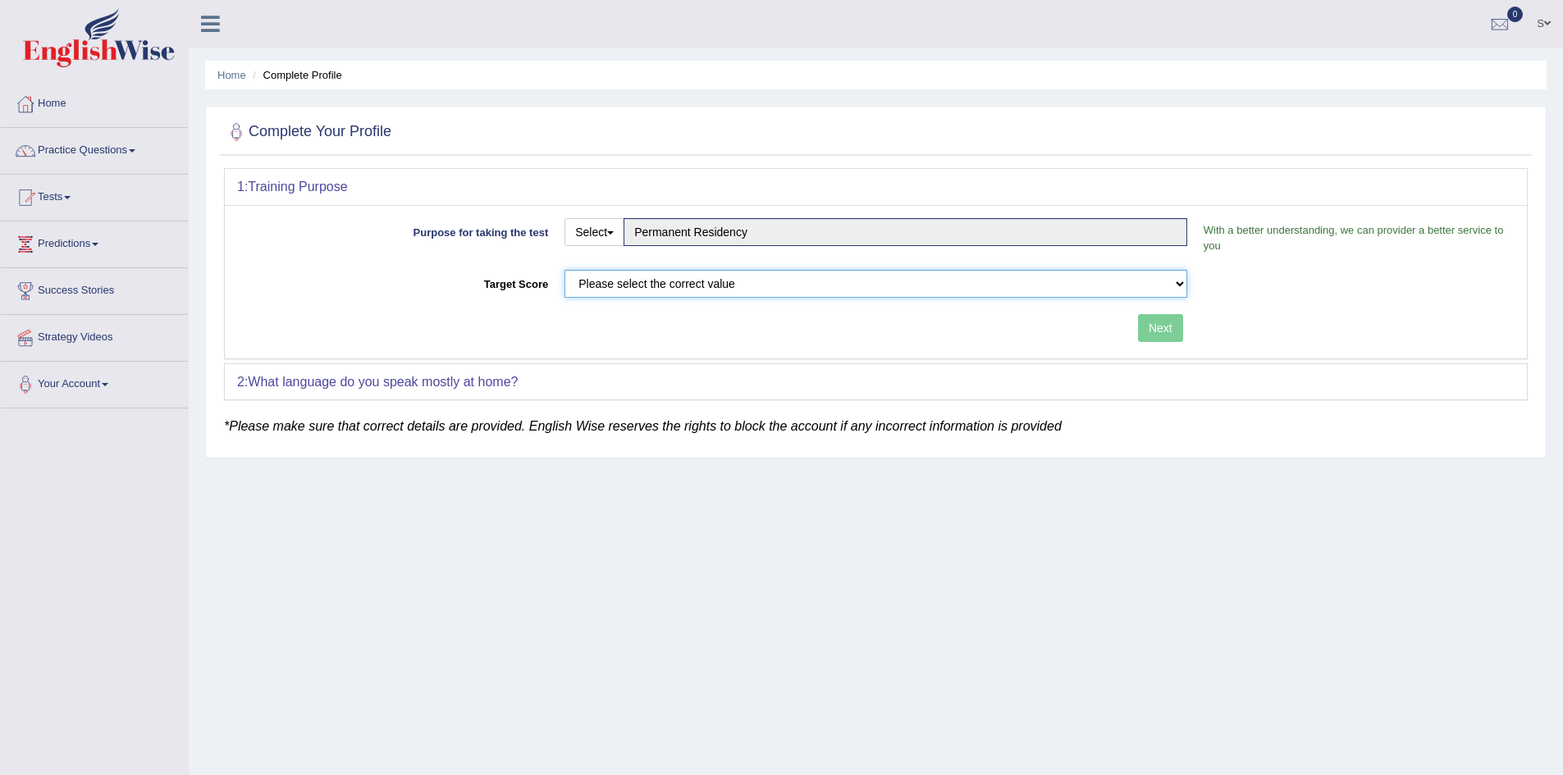
click at [683, 281] on select "Please select the correct value 50 (6 bands) 58 (6.5 bands) 65 (7 bands) 79 (8 …" at bounding box center [876, 284] width 623 height 28
select select "58"
click at [565, 270] on select "Please select the correct value 50 (6 bands) 58 (6.5 bands) 65 (7 bands) 79 (8 …" at bounding box center [876, 284] width 623 height 28
click at [608, 386] on div "2: What language do you speak mostly at home?" at bounding box center [876, 382] width 1302 height 36
drag, startPoint x: 464, startPoint y: 467, endPoint x: 469, endPoint y: 460, distance: 8.7
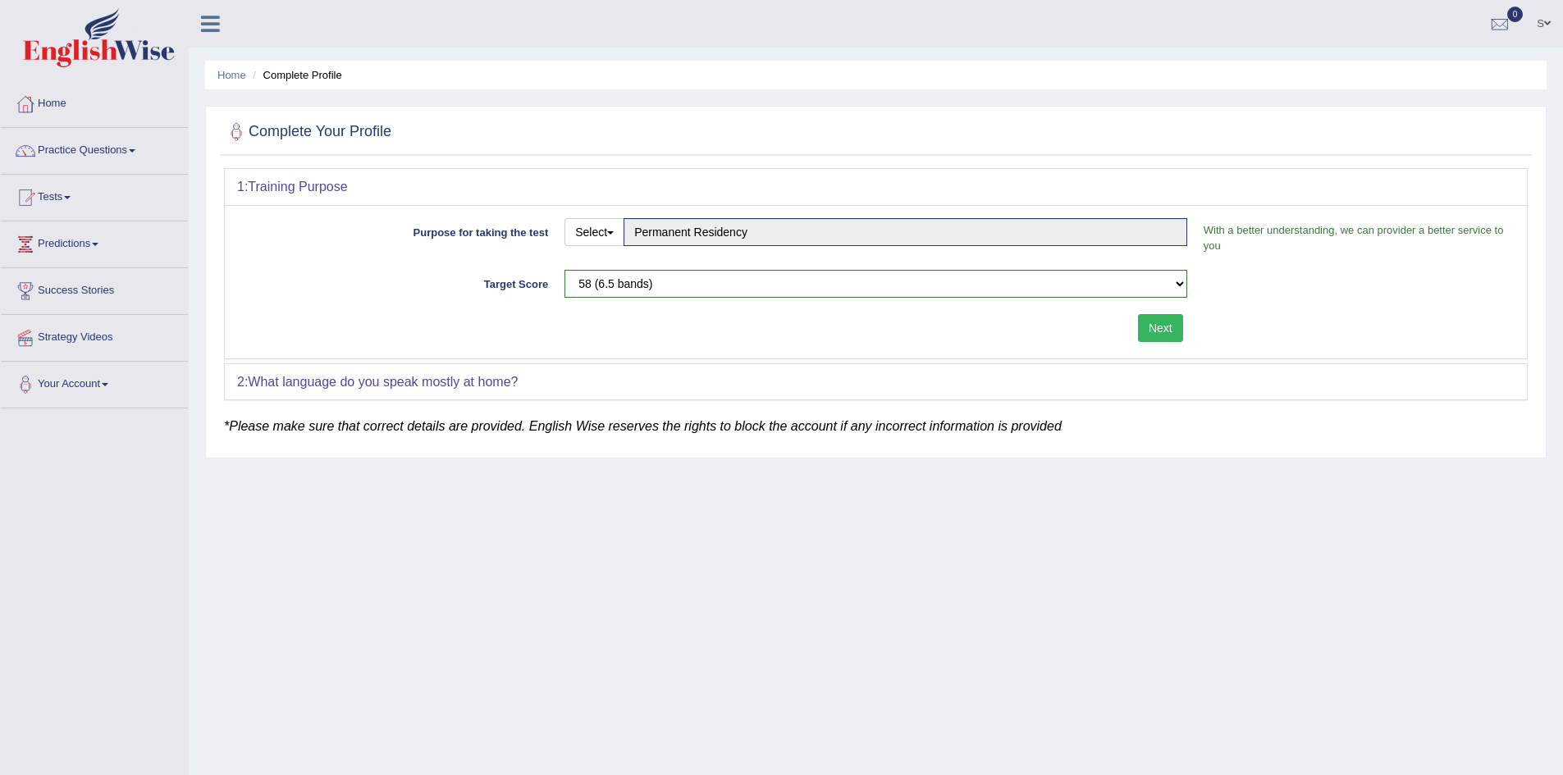
click at [469, 460] on div "Home Complete Profile Complete Your Profile 1: Training Purpose Purpose for tak…" at bounding box center [876, 410] width 1374 height 821
click at [467, 388] on b "What language do you speak mostly at home?" at bounding box center [383, 382] width 270 height 14
click at [482, 375] on b "What language do you speak mostly at home?" at bounding box center [383, 382] width 270 height 14
click at [502, 383] on b "What language do you speak mostly at home?" at bounding box center [383, 382] width 270 height 14
click at [504, 383] on b "What language do you speak mostly at home?" at bounding box center [383, 382] width 270 height 14
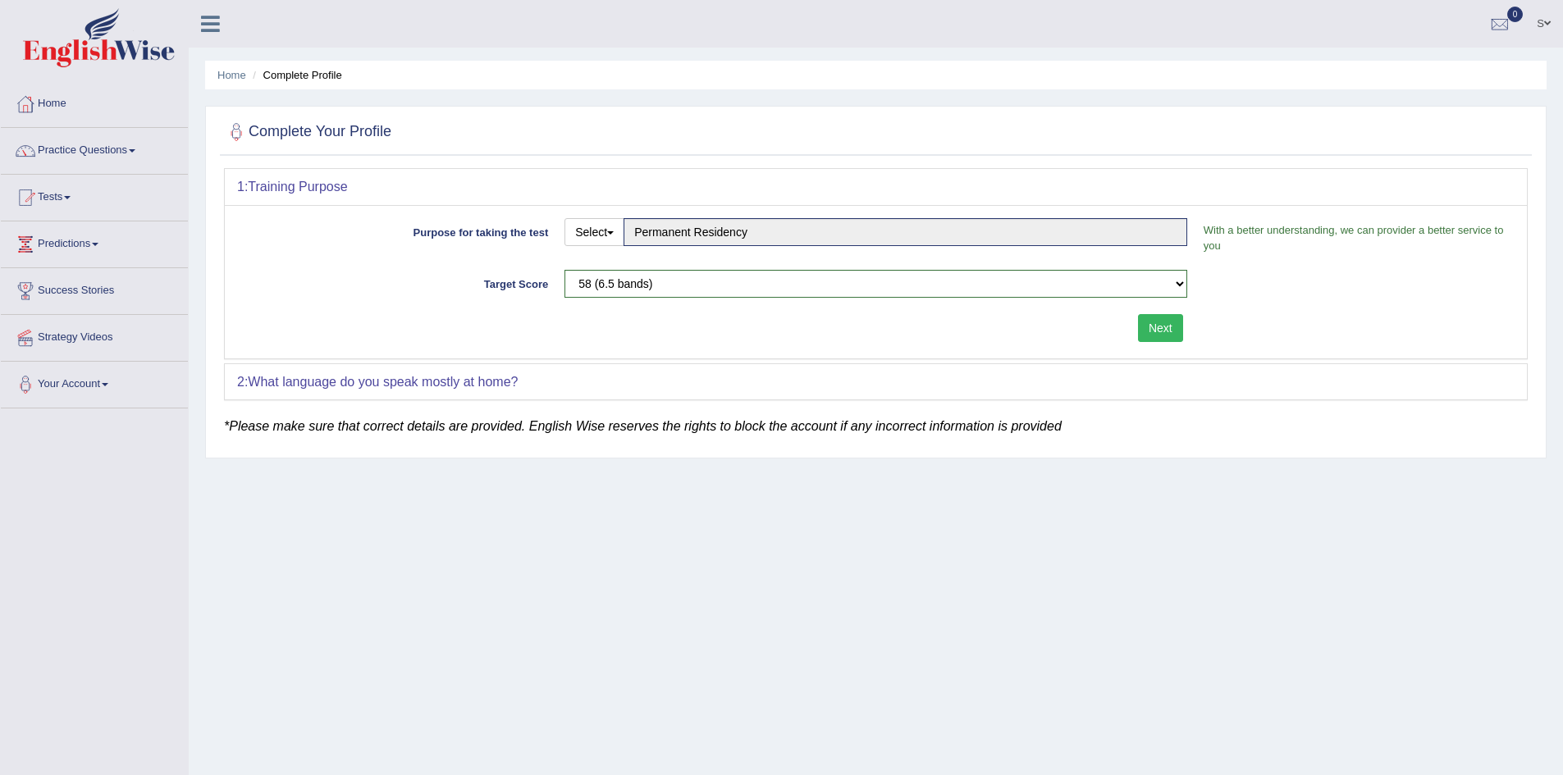
click at [643, 358] on div "Purpose for taking the test Select Student Visa Permanent Residency Nursing Oth…" at bounding box center [876, 281] width 1302 height 153
click at [1178, 322] on button "Next" at bounding box center [1160, 328] width 45 height 28
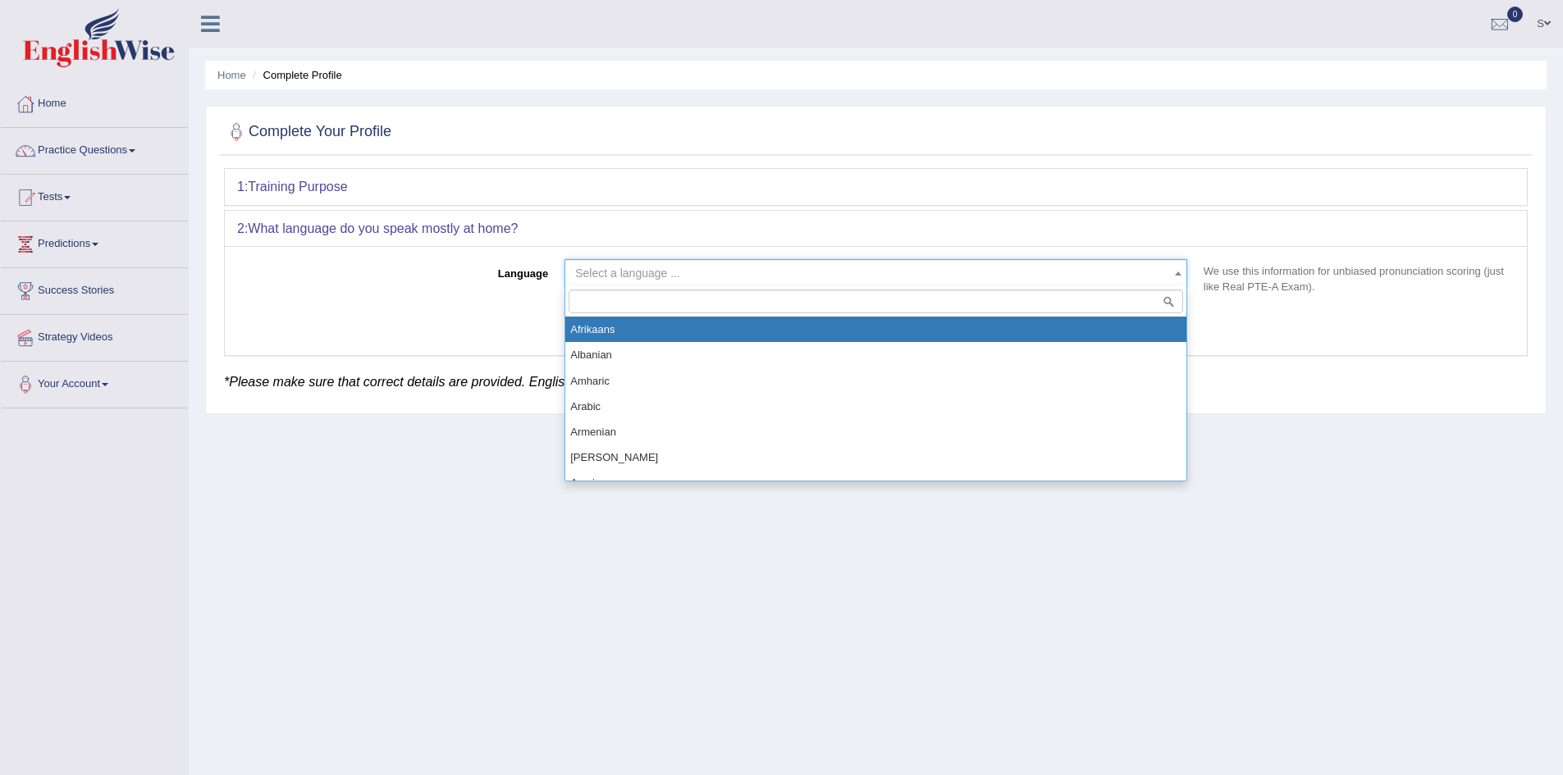
click at [812, 271] on span "Select a language ..." at bounding box center [871, 273] width 592 height 16
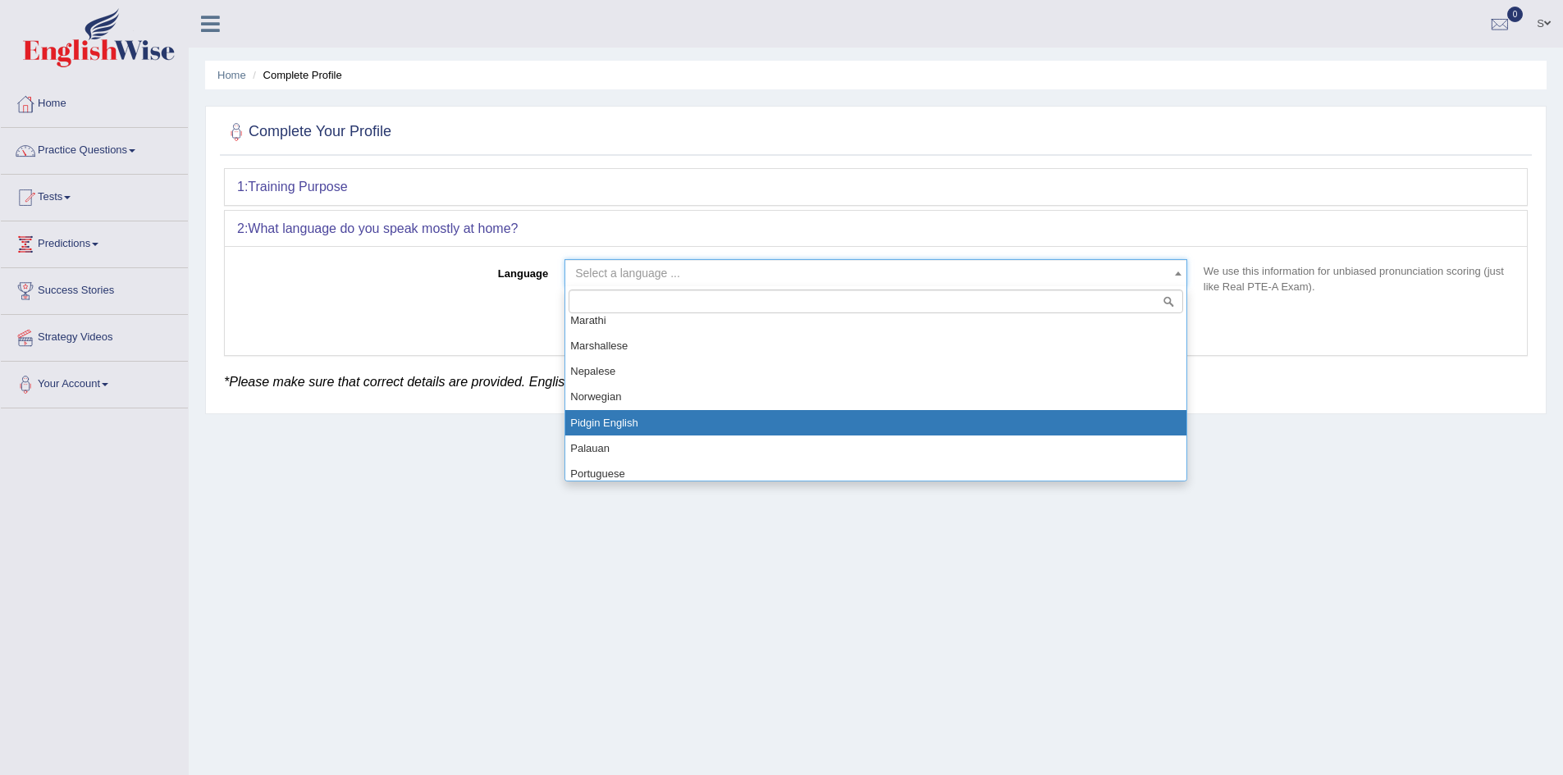
scroll to position [985, 0]
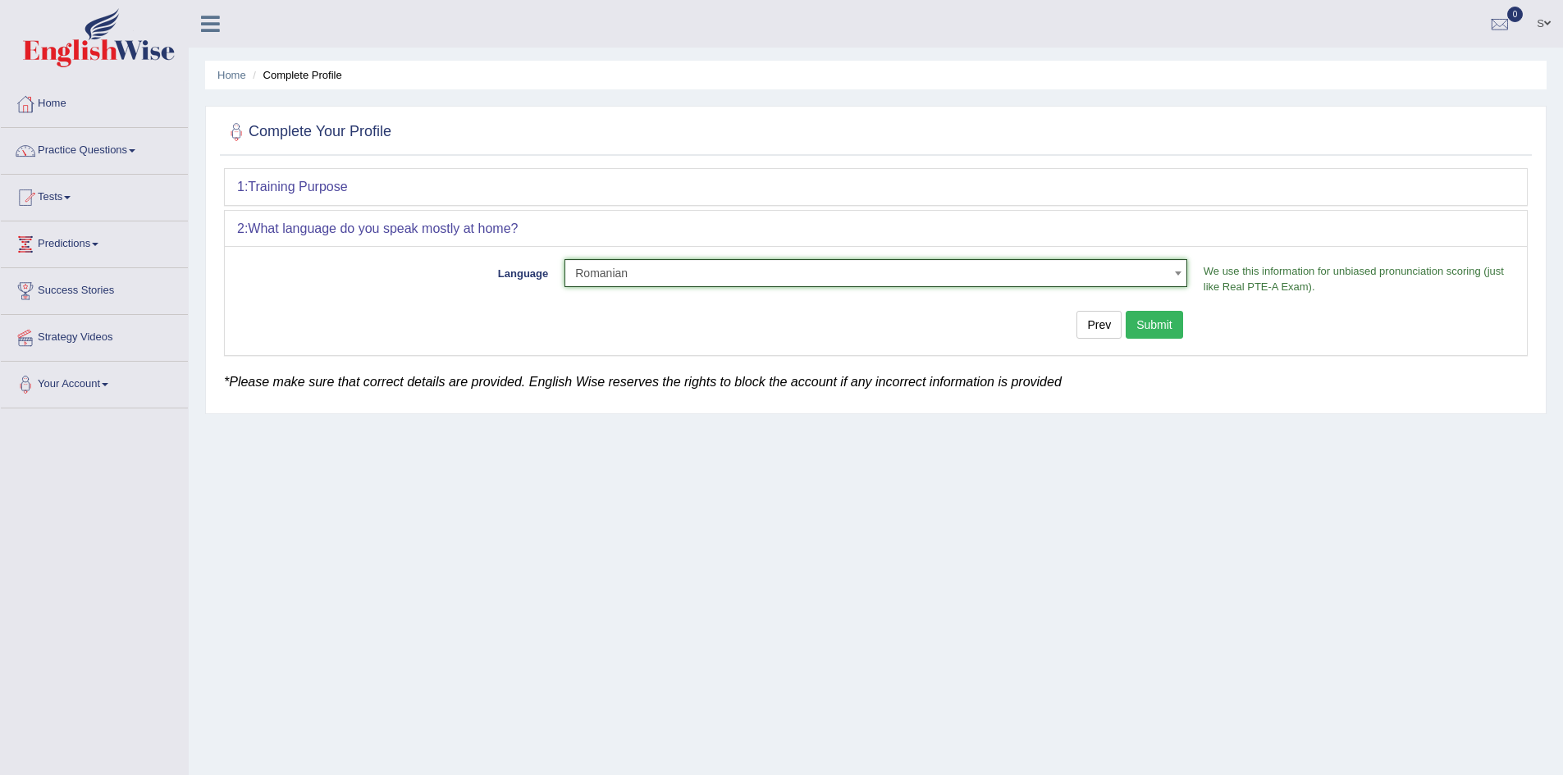
click at [993, 268] on span "Romanian" at bounding box center [871, 273] width 592 height 16
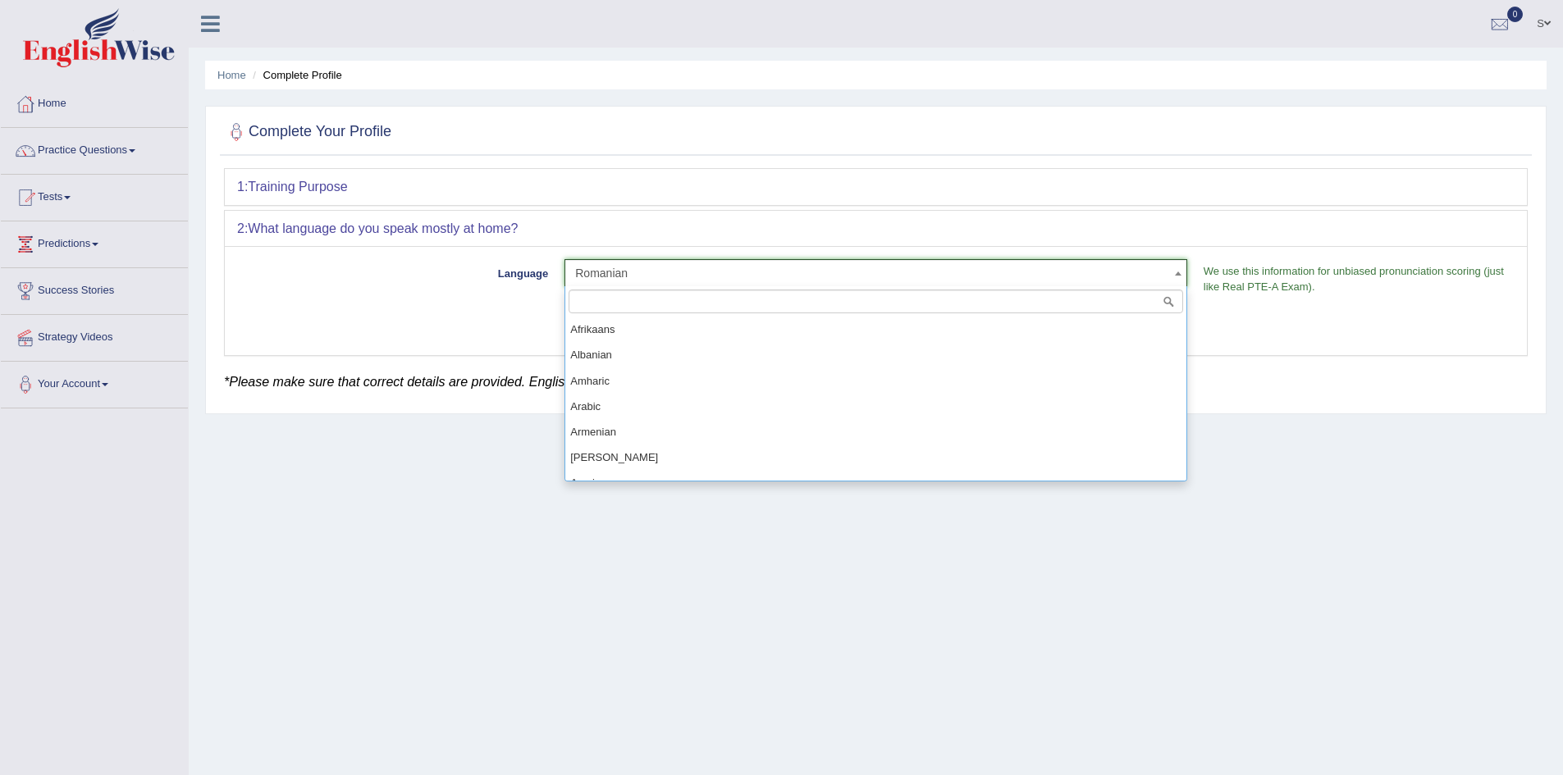
scroll to position [1073, 0]
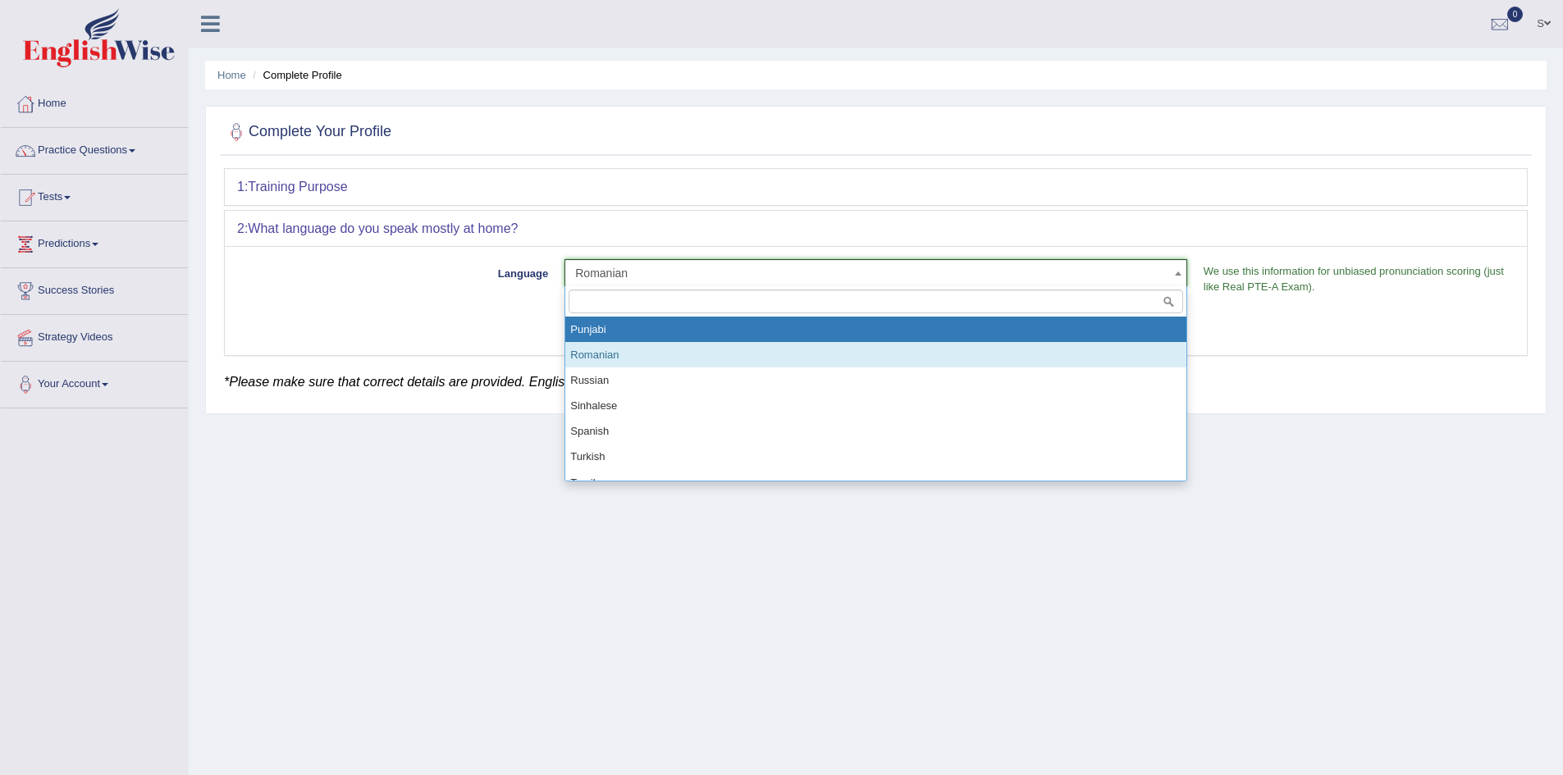
select select "Punjabi"
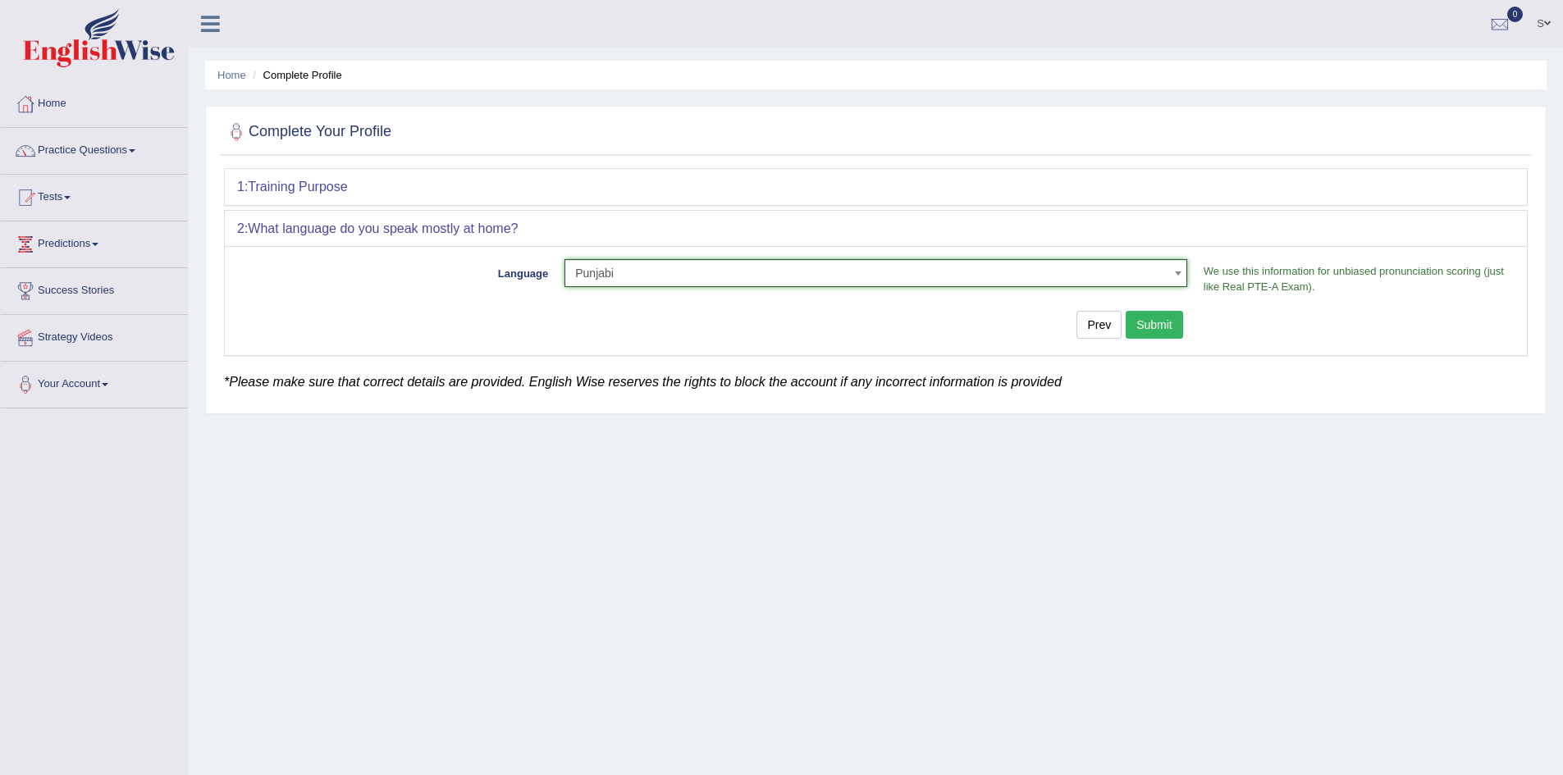
click at [1155, 332] on button "Submit" at bounding box center [1154, 325] width 57 height 28
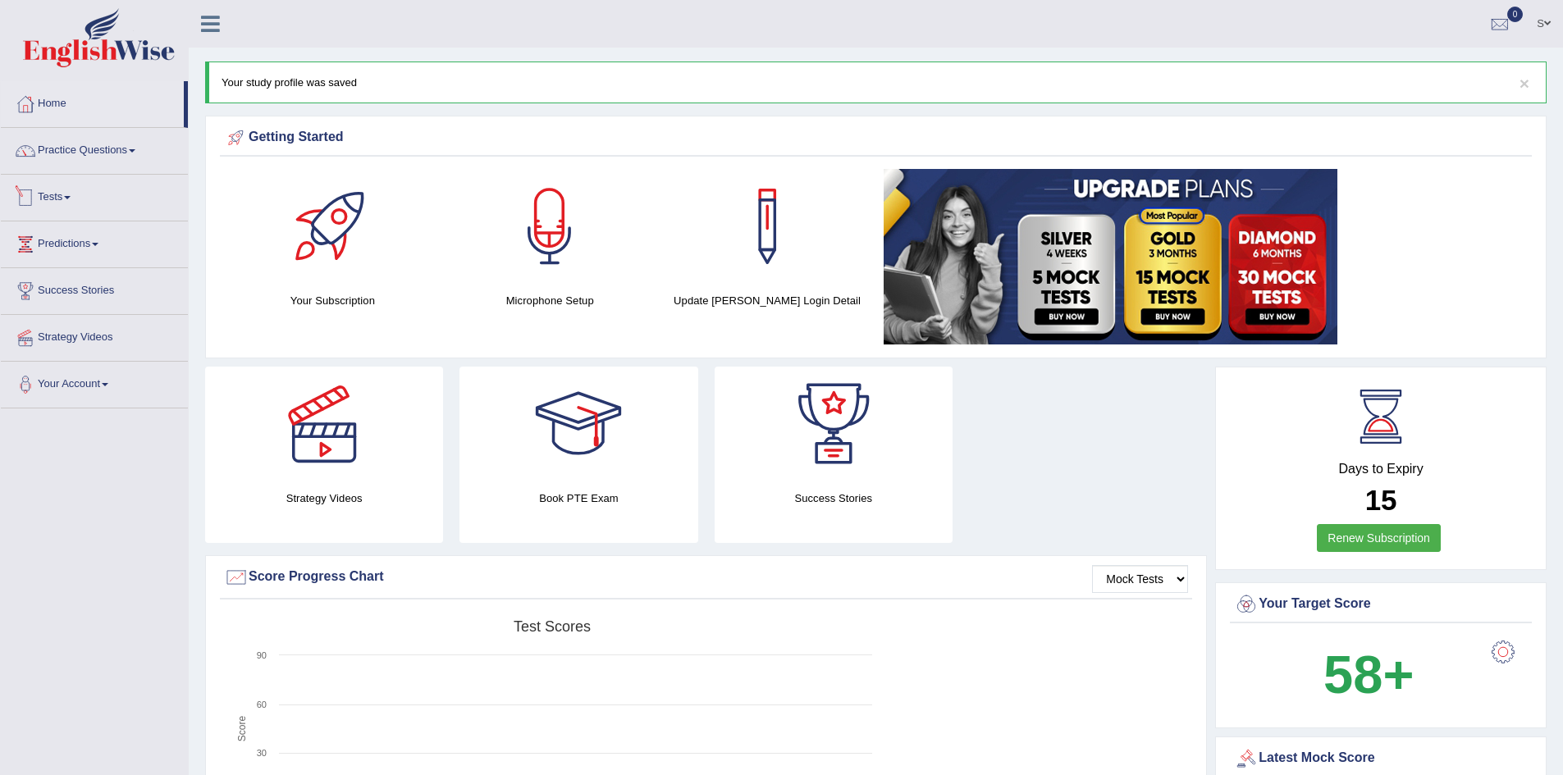
click at [53, 201] on link "Tests" at bounding box center [94, 195] width 187 height 41
click at [70, 258] on link "Take Mock Test" at bounding box center [106, 265] width 153 height 30
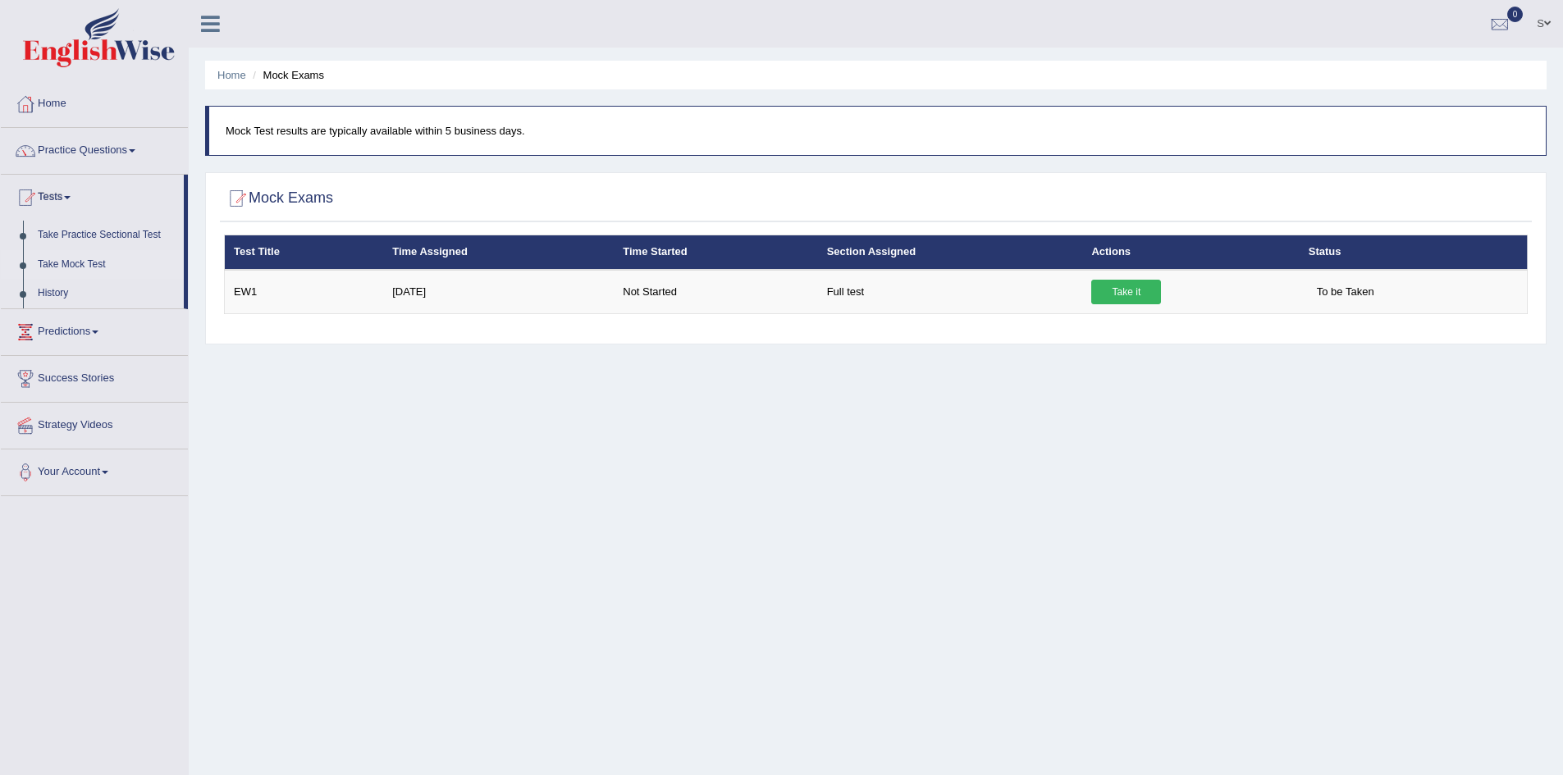
drag, startPoint x: 241, startPoint y: 133, endPoint x: 595, endPoint y: 121, distance: 353.9
click at [595, 121] on blockquote "Mock Test results are typically available within 5 business days." at bounding box center [876, 131] width 1342 height 50
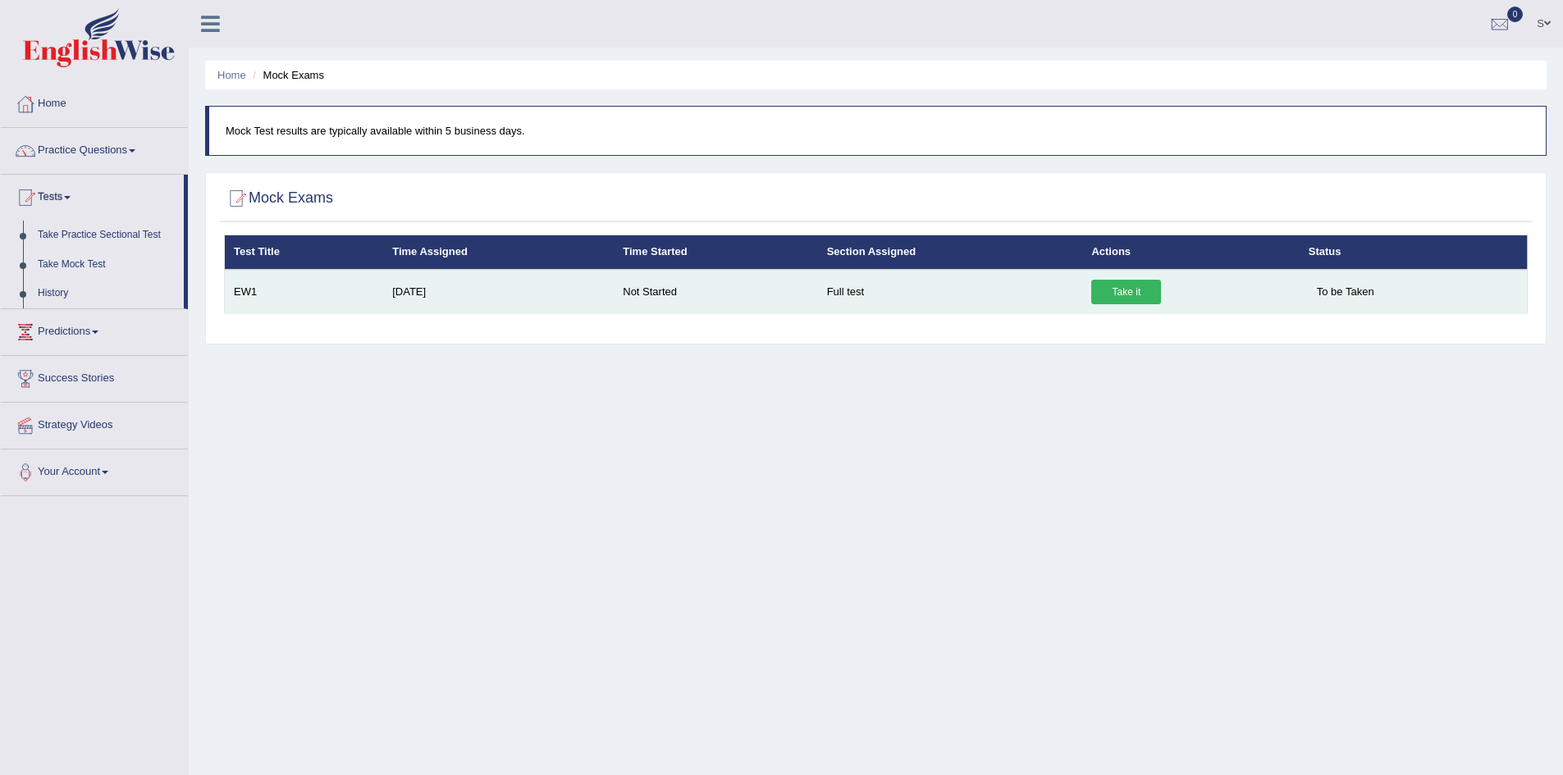
click at [1121, 291] on link "Take it" at bounding box center [1126, 292] width 70 height 25
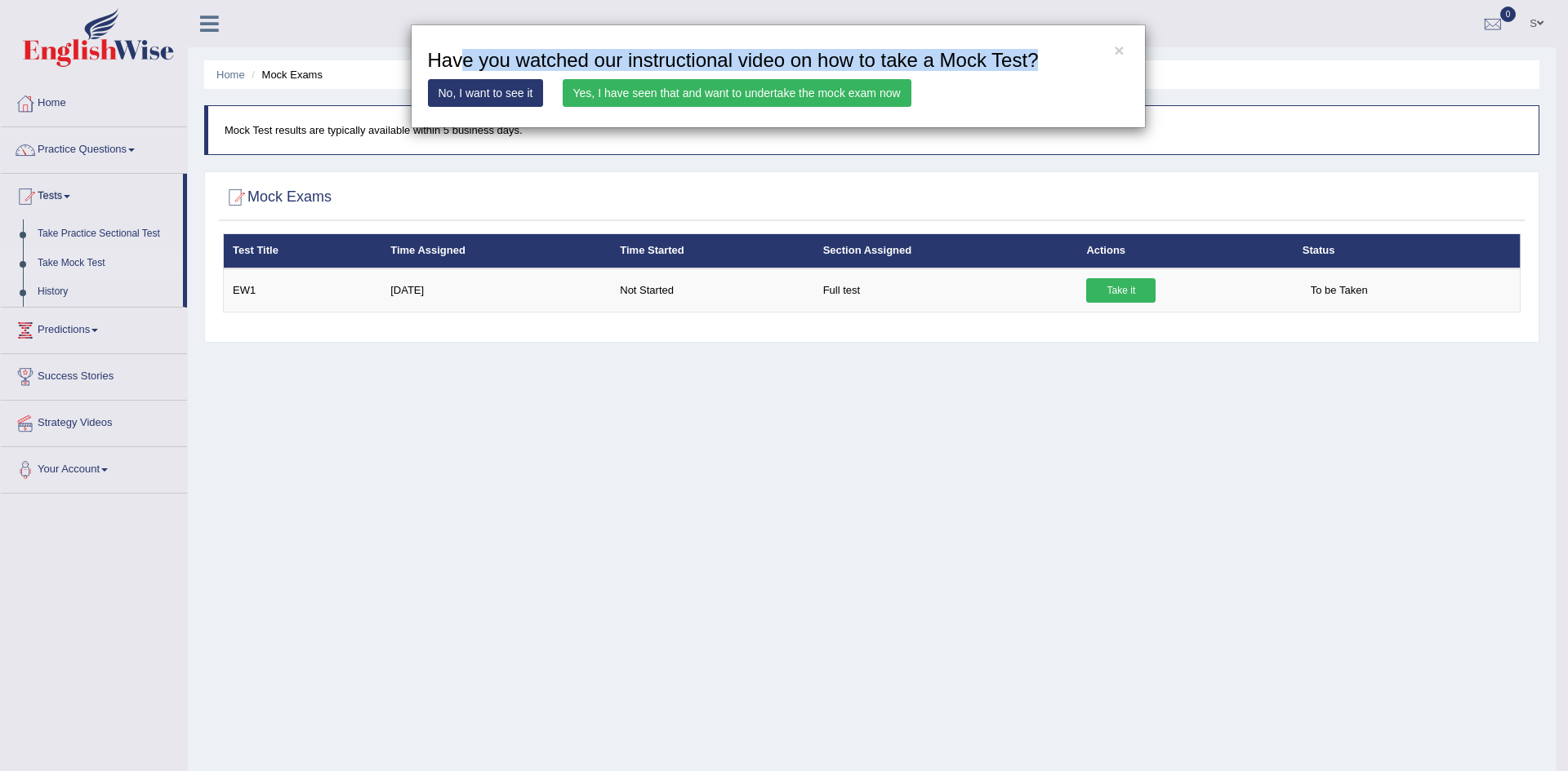
drag, startPoint x: 463, startPoint y: 53, endPoint x: 1083, endPoint y: 59, distance: 620.0
click at [1083, 59] on h3 "Have you watched our instructional video on how to take a Mock Test?" at bounding box center [778, 60] width 700 height 21
click at [837, 95] on link "Yes, I have seen that and want to undertake the mock exam now" at bounding box center [736, 94] width 348 height 28
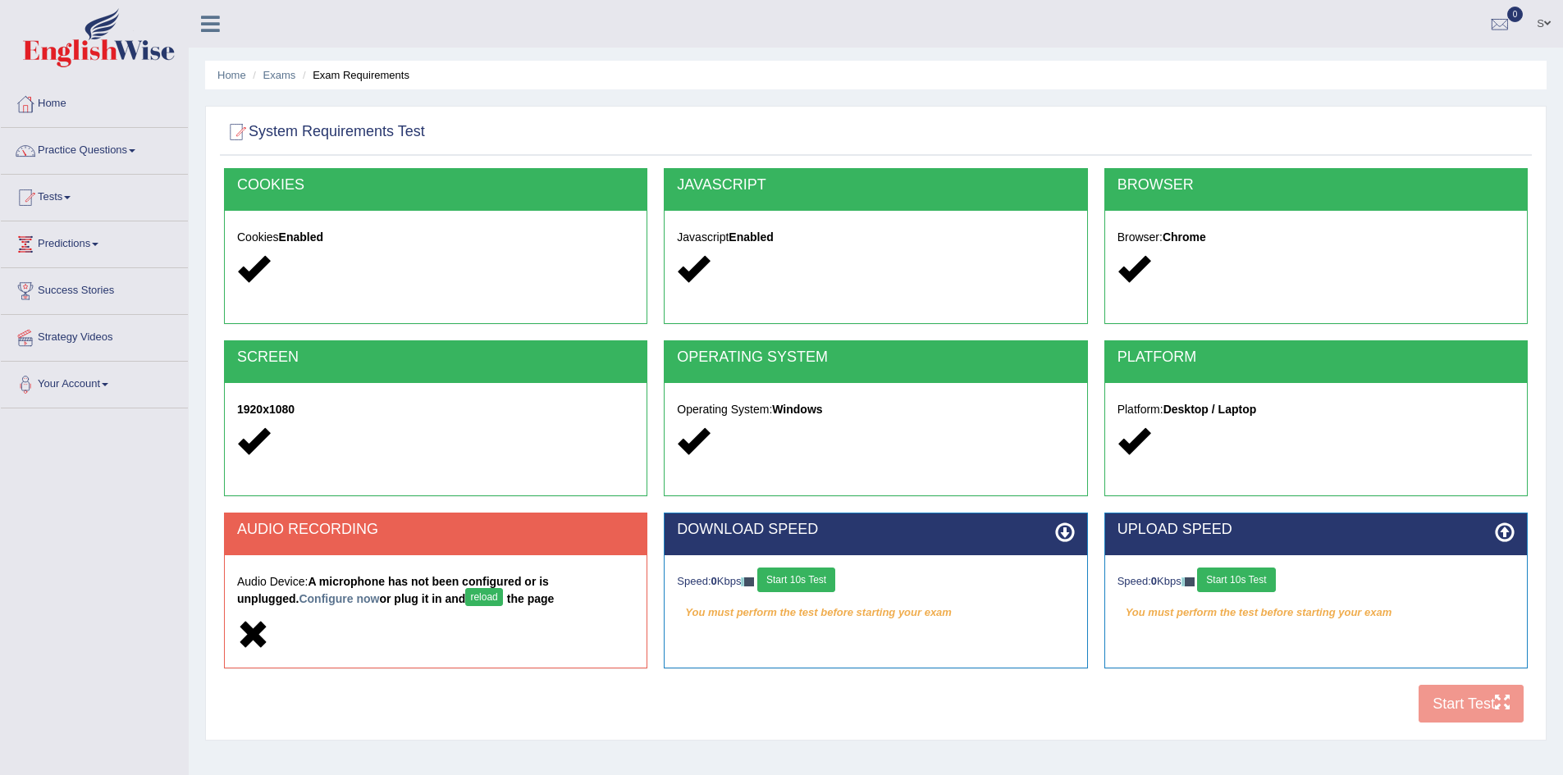
click at [846, 425] on div at bounding box center [875, 441] width 397 height 35
click at [764, 359] on h2 "OPERATING SYSTEM" at bounding box center [875, 358] width 397 height 16
click at [693, 440] on icon at bounding box center [693, 441] width 32 height 32
click at [1066, 533] on icon at bounding box center [1065, 533] width 20 height 20
click at [1488, 697] on div "COOKIES Cookies Enabled JAVASCRIPT Javascript Enabled BROWSER Browser: Chrome S…" at bounding box center [876, 450] width 1312 height 564
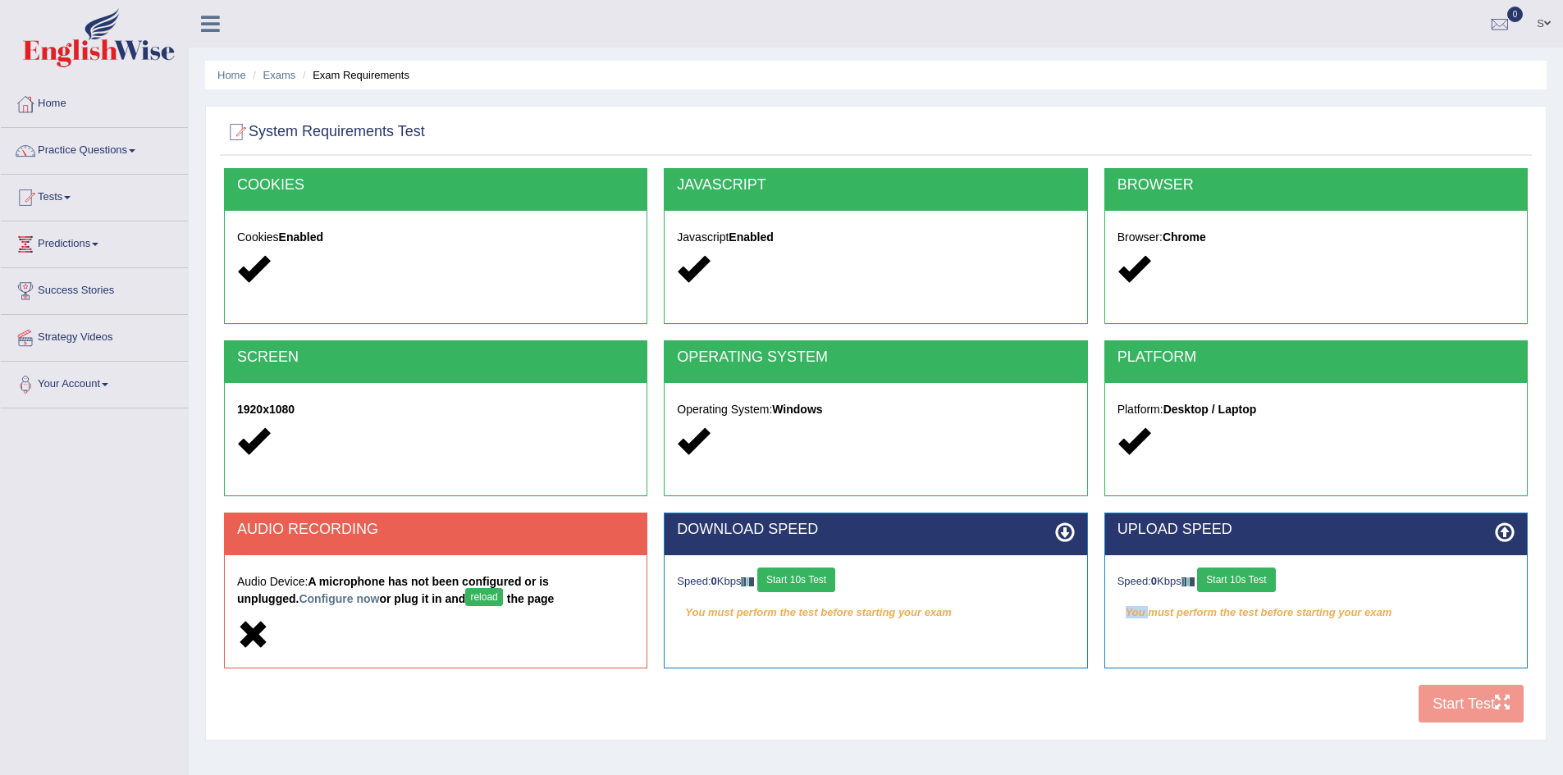
click at [1488, 697] on div "COOKIES Cookies Enabled JAVASCRIPT Javascript Enabled BROWSER Browser: Chrome S…" at bounding box center [876, 450] width 1312 height 564
click at [1512, 535] on icon at bounding box center [1505, 533] width 20 height 20
drag, startPoint x: 1512, startPoint y: 535, endPoint x: 847, endPoint y: 643, distance: 673.3
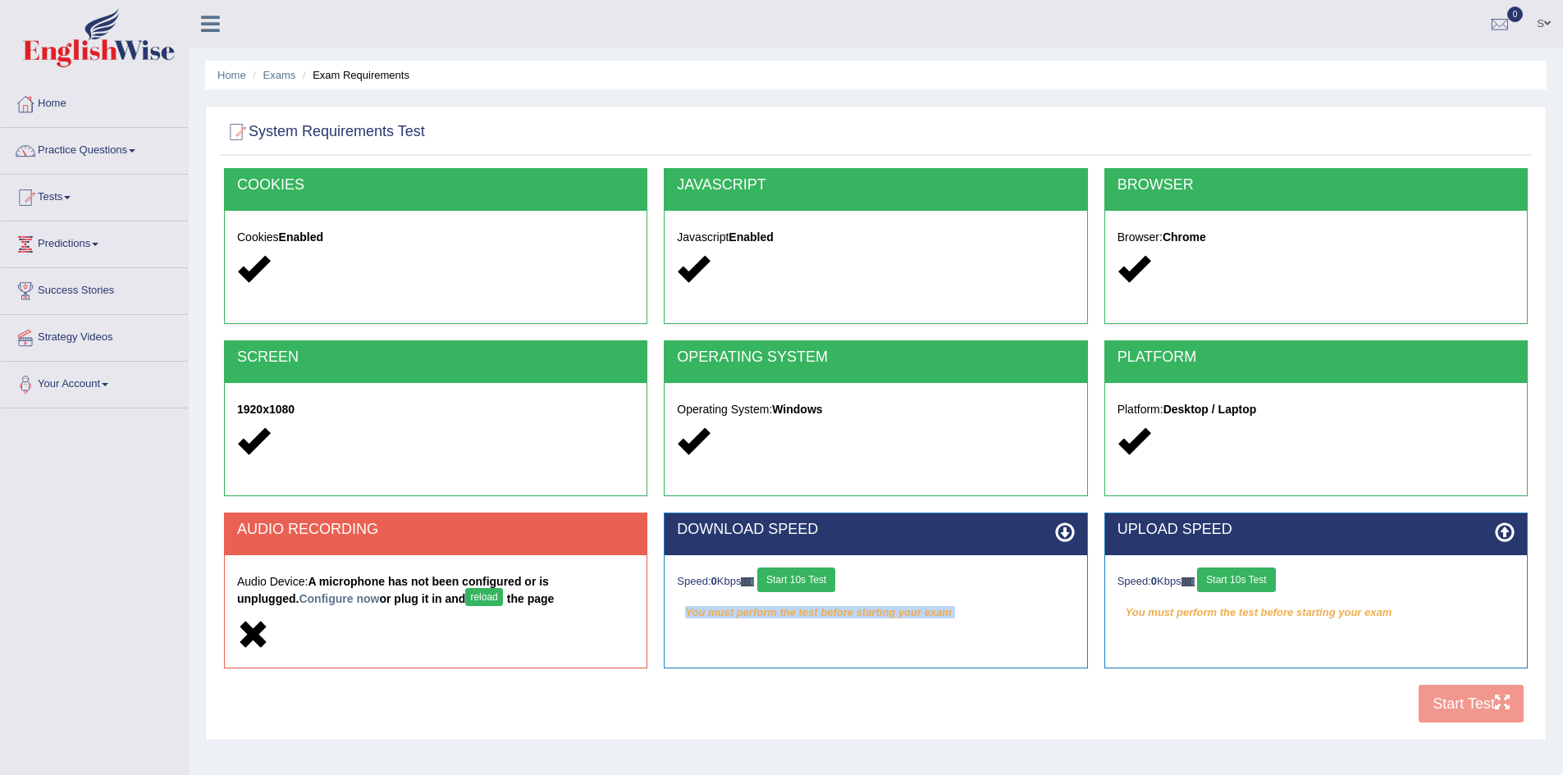
click at [849, 643] on div "AUDIO RECORDING Audio Device: A microphone has not been configured or is unplug…" at bounding box center [876, 599] width 1320 height 172
click at [841, 637] on div "Speed: 0 Kbps Start 10s Test You must perform the test before starting your exa…" at bounding box center [876, 597] width 422 height 82
drag, startPoint x: 258, startPoint y: 143, endPoint x: 411, endPoint y: 147, distance: 152.7
click at [510, 151] on div "System Requirements Test" at bounding box center [876, 135] width 1312 height 41
click at [411, 147] on div at bounding box center [876, 133] width 1304 height 34
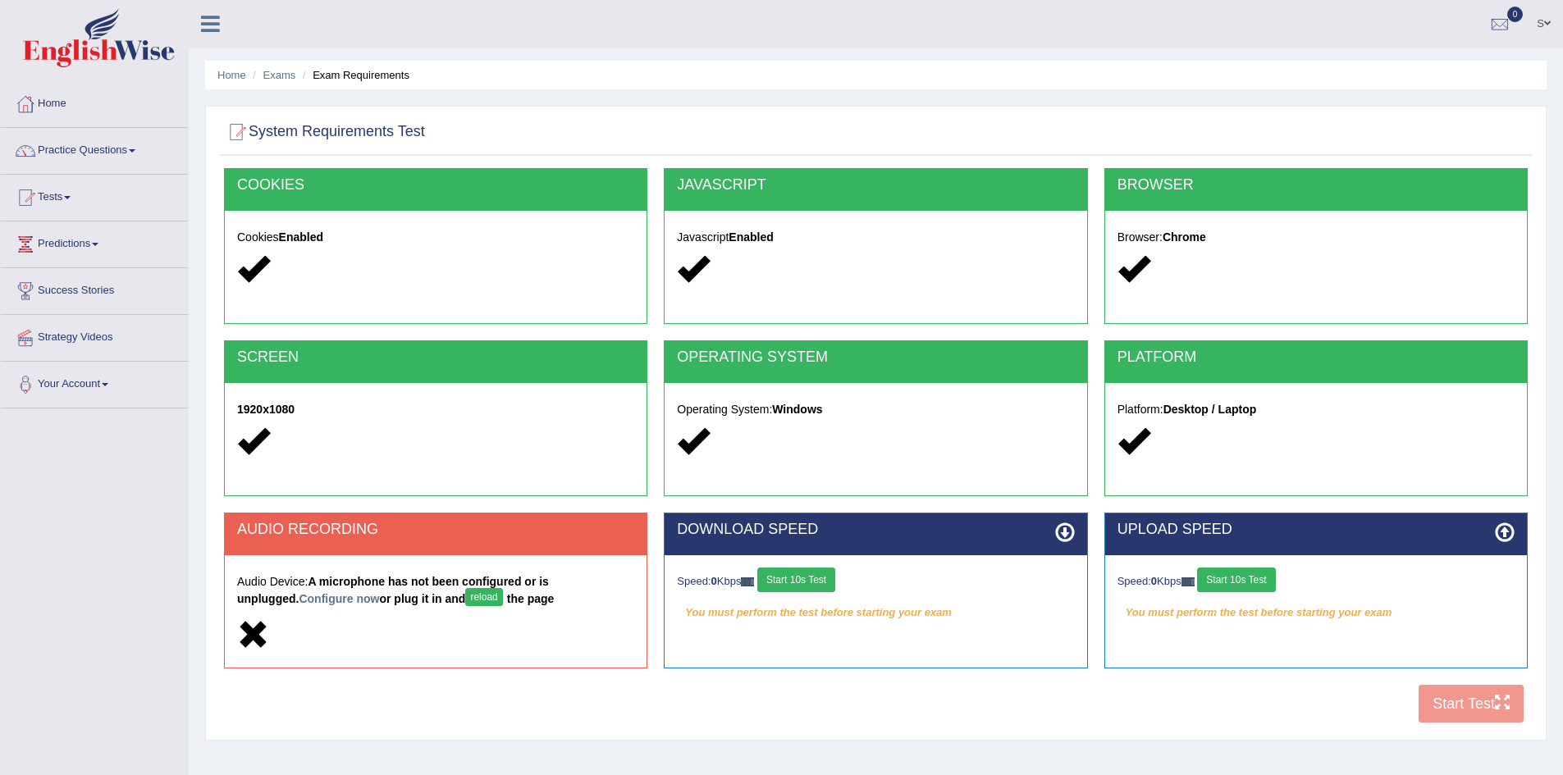
click at [249, 168] on div "COOKIES Cookies Enabled" at bounding box center [435, 246] width 423 height 156
click at [252, 184] on h2 "COOKIES" at bounding box center [435, 185] width 397 height 16
click at [272, 267] on div at bounding box center [435, 269] width 397 height 35
click at [272, 268] on div at bounding box center [435, 269] width 397 height 35
click at [328, 509] on div "SCREEN 1920x1080" at bounding box center [436, 427] width 440 height 172
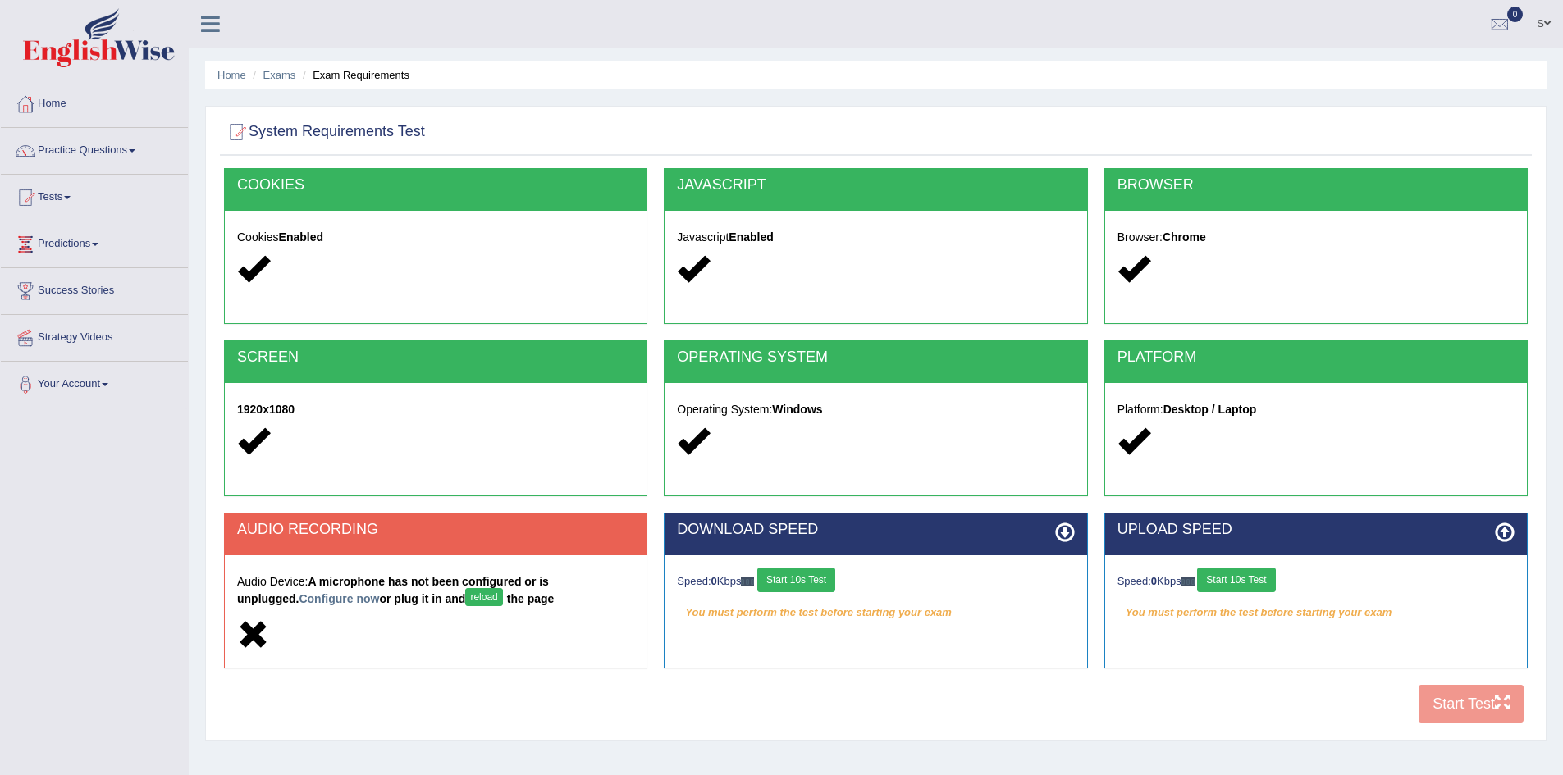
click at [328, 509] on div "SCREEN 1920x1080" at bounding box center [436, 427] width 440 height 172
drag, startPoint x: 317, startPoint y: 557, endPoint x: 541, endPoint y: 618, distance: 232.1
click at [541, 618] on div "Audio Device: A microphone has not been configured or is unplugged. Configure n…" at bounding box center [436, 612] width 422 height 112
click at [465, 591] on button "reload" at bounding box center [483, 597] width 37 height 18
click at [465, 598] on button "reload" at bounding box center [483, 597] width 37 height 18
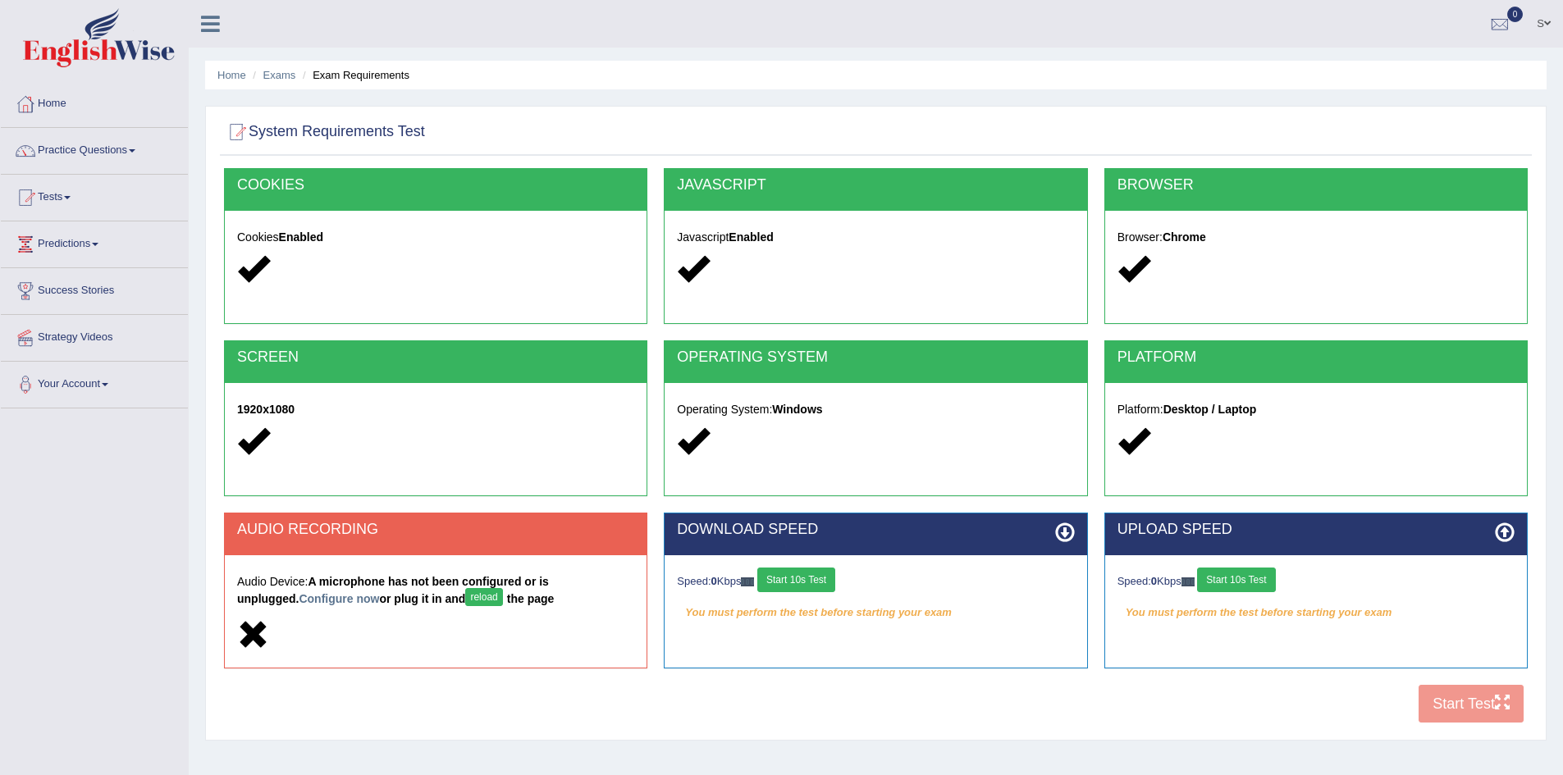
click at [533, 583] on strong "A microphone has not been configured or is unplugged. Configure now or plug it …" at bounding box center [395, 590] width 317 height 30
